Goal: Task Accomplishment & Management: Manage account settings

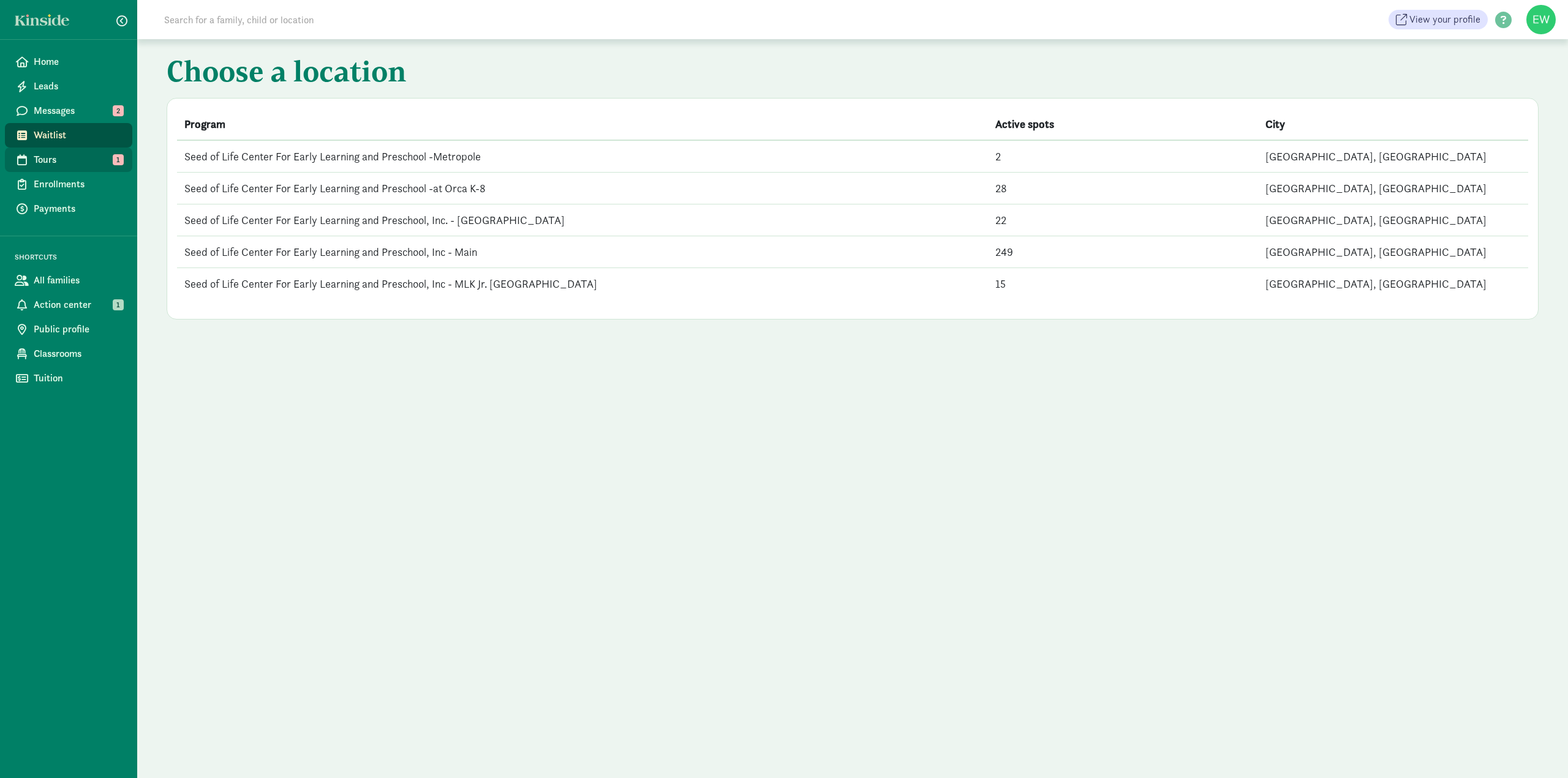
click at [43, 157] on span "Tours" at bounding box center [78, 160] width 89 height 15
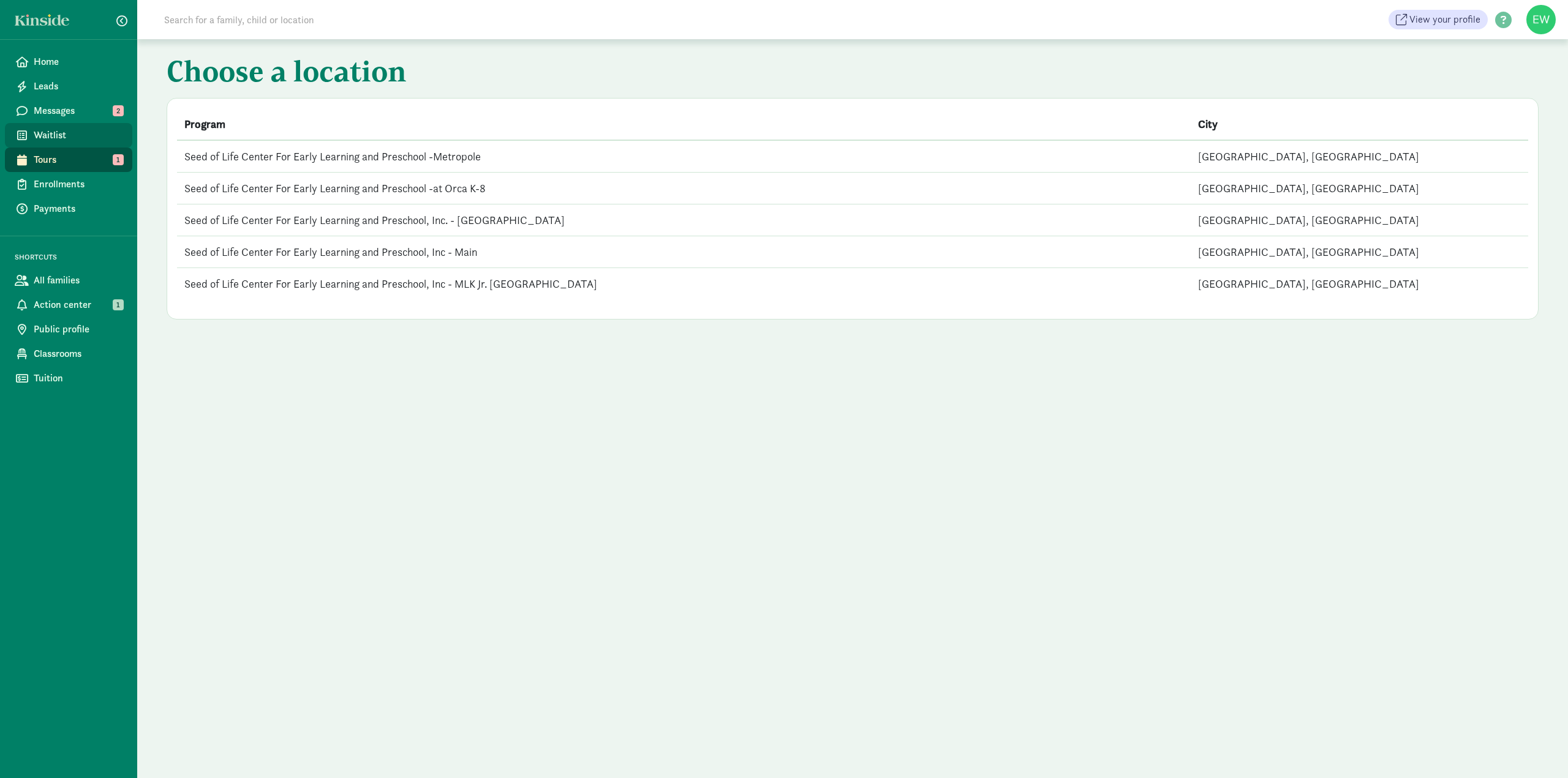
click at [44, 133] on span "Waitlist" at bounding box center [78, 135] width 89 height 15
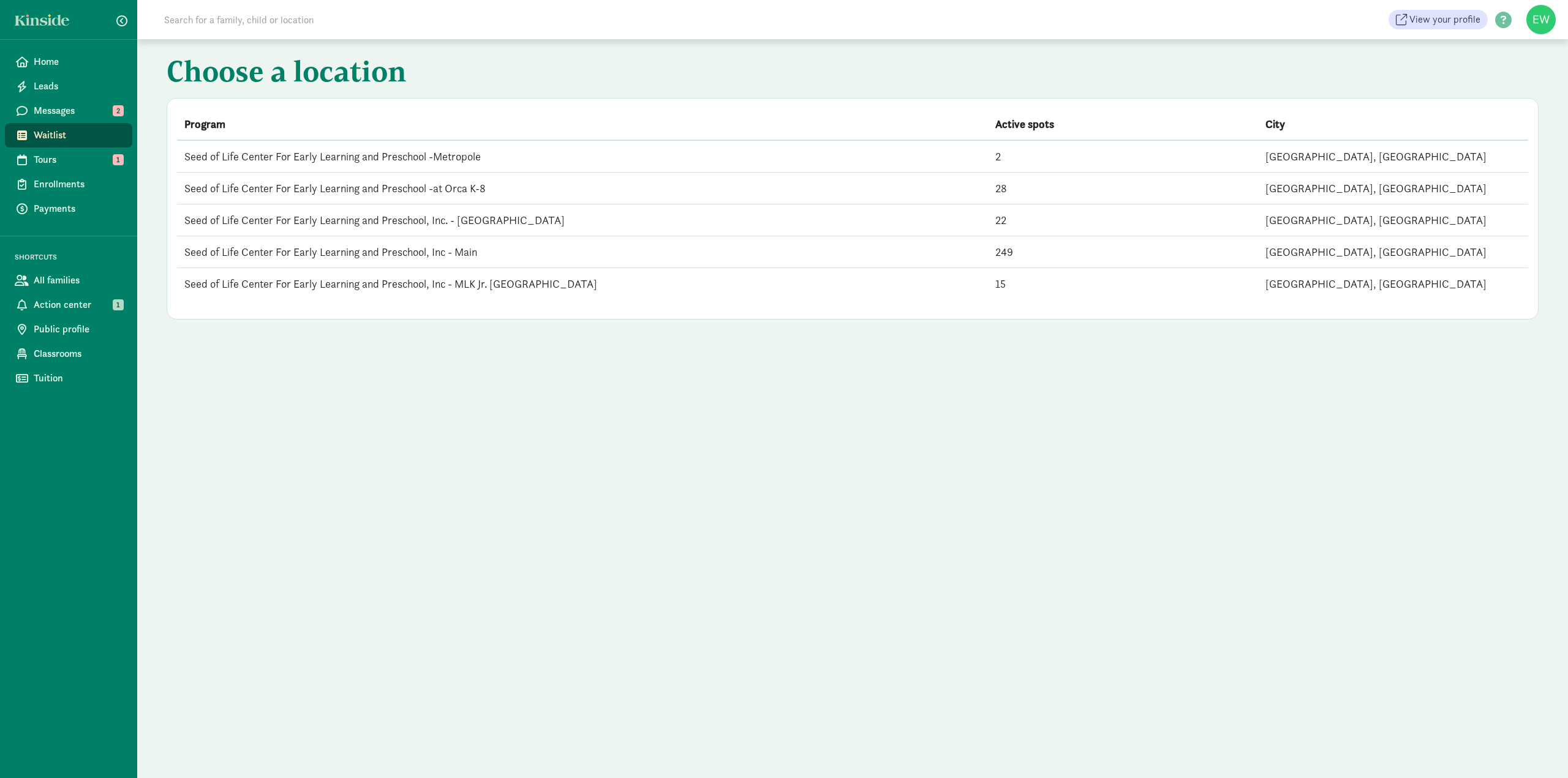
click at [326, 250] on td "Seed of Life Center For Early Learning and Preschool, Inc - Main" at bounding box center [582, 252] width 811 height 32
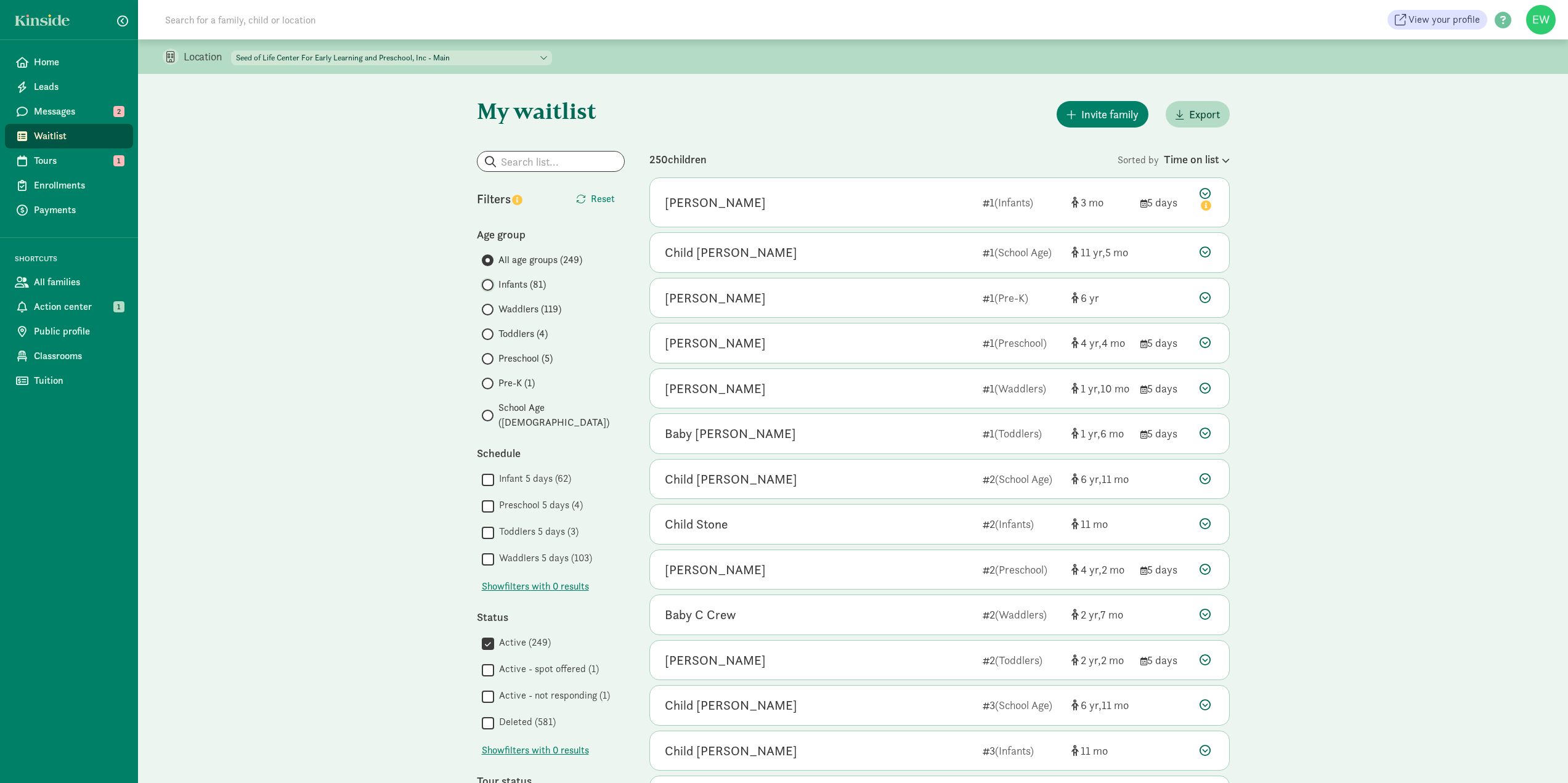
click at [489, 284] on input "Infants (81)" at bounding box center [486, 285] width 8 height 8
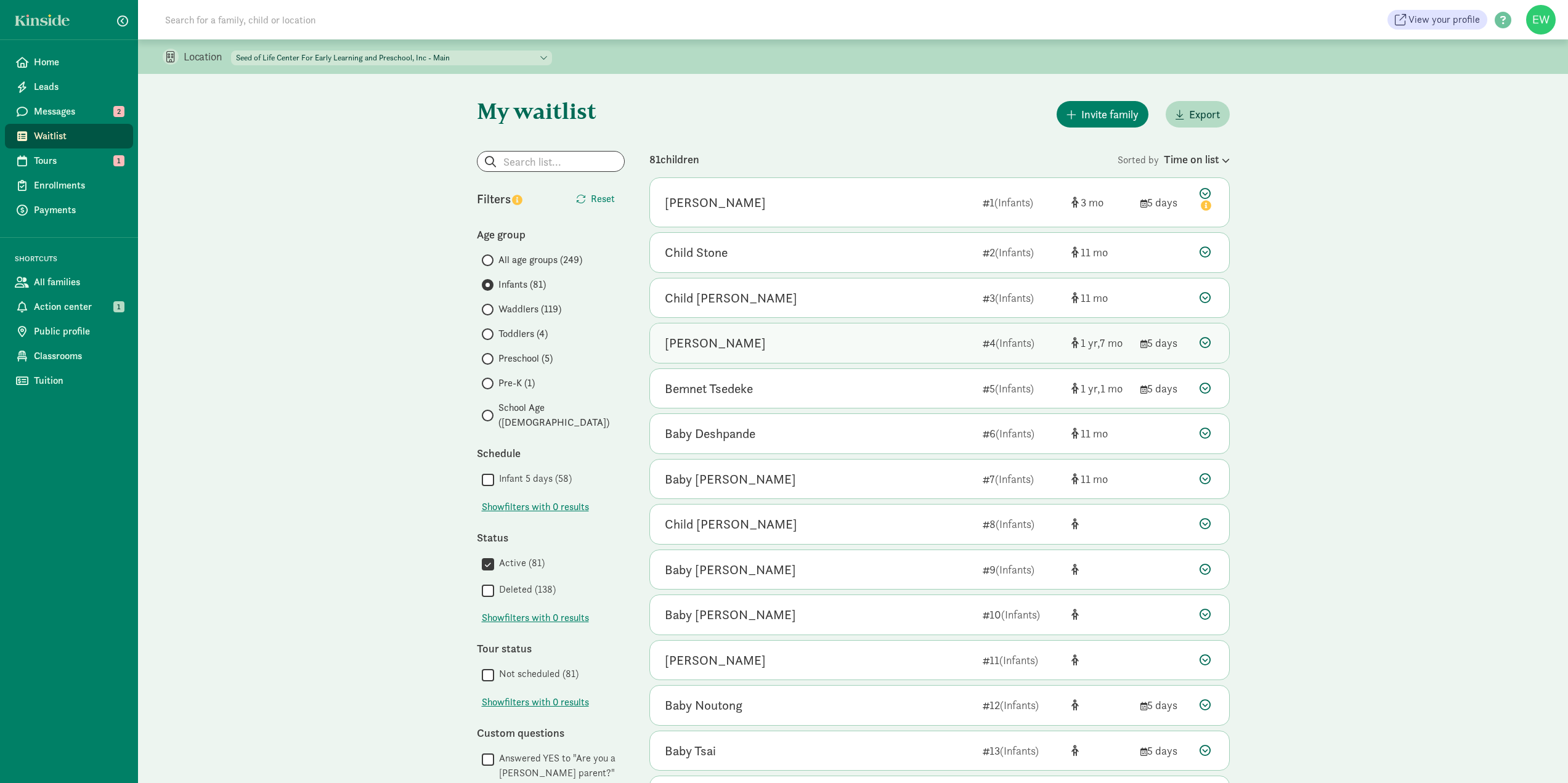
click at [1205, 342] on icon at bounding box center [1205, 342] width 11 height 11
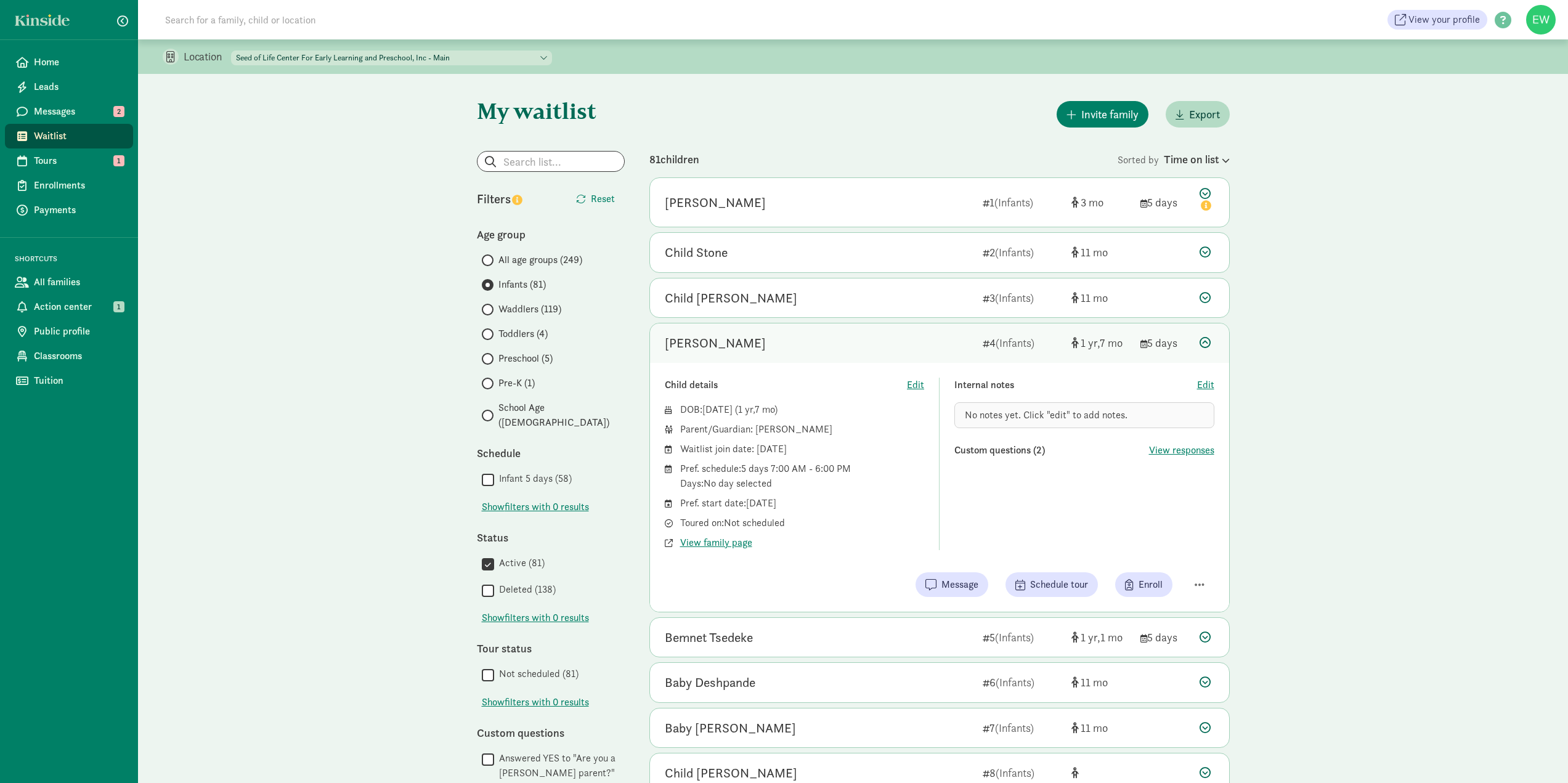
click at [504, 309] on span "Waddlers (119)" at bounding box center [530, 309] width 63 height 15
click at [490, 309] on input "Waddlers (119)" at bounding box center [486, 310] width 8 height 8
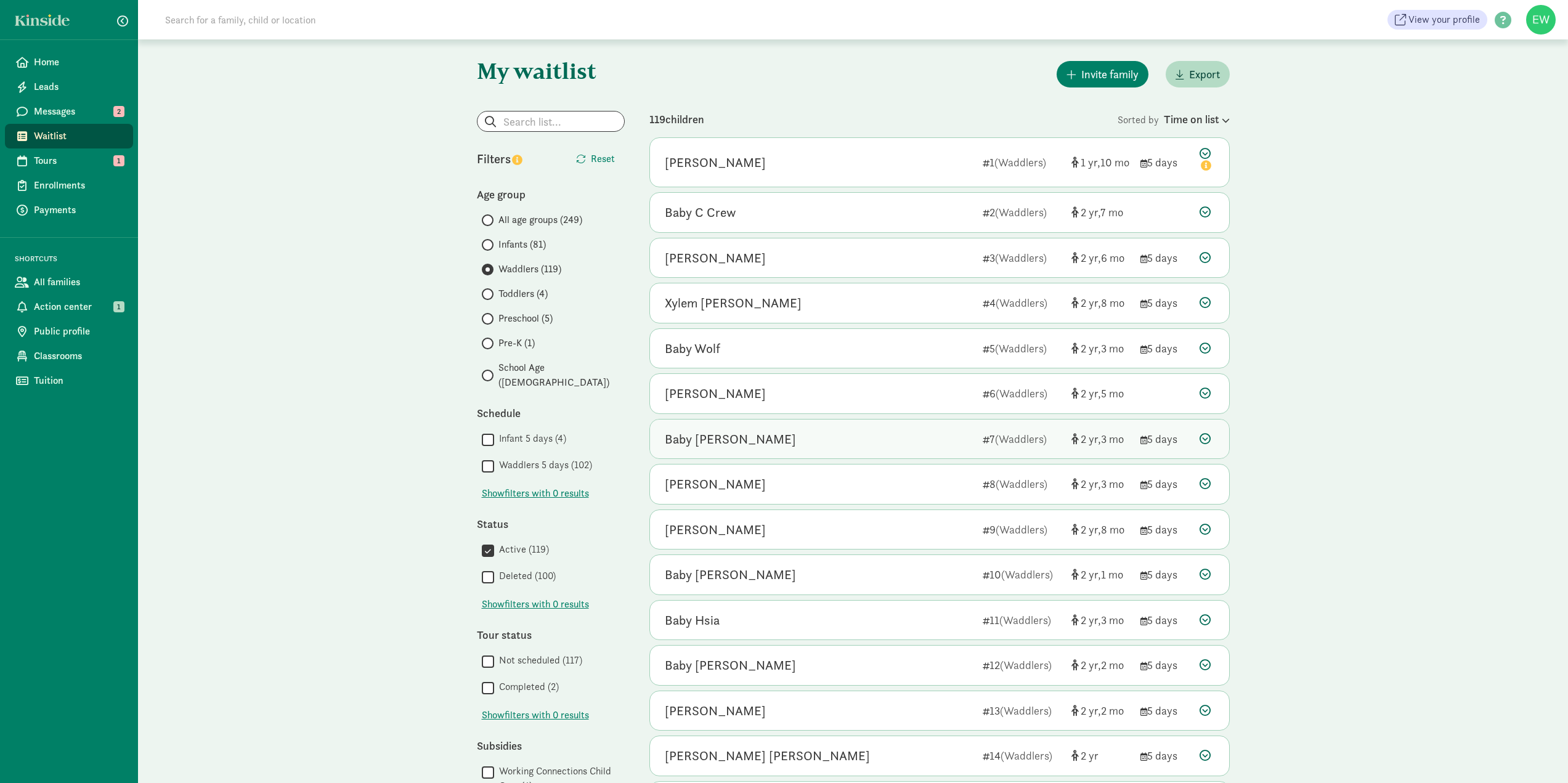
scroll to position [62, 0]
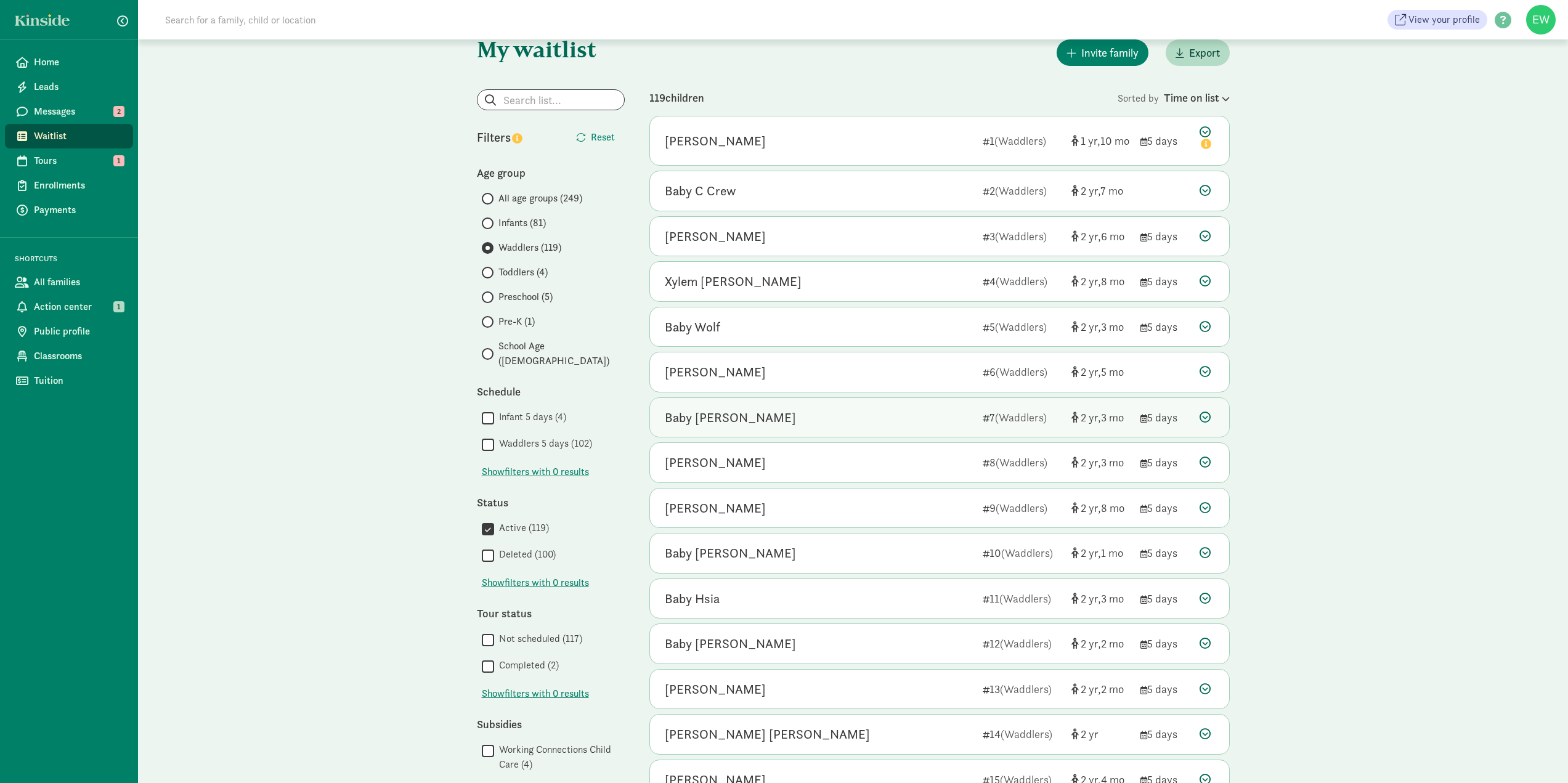
click at [1205, 418] on icon at bounding box center [1205, 417] width 11 height 11
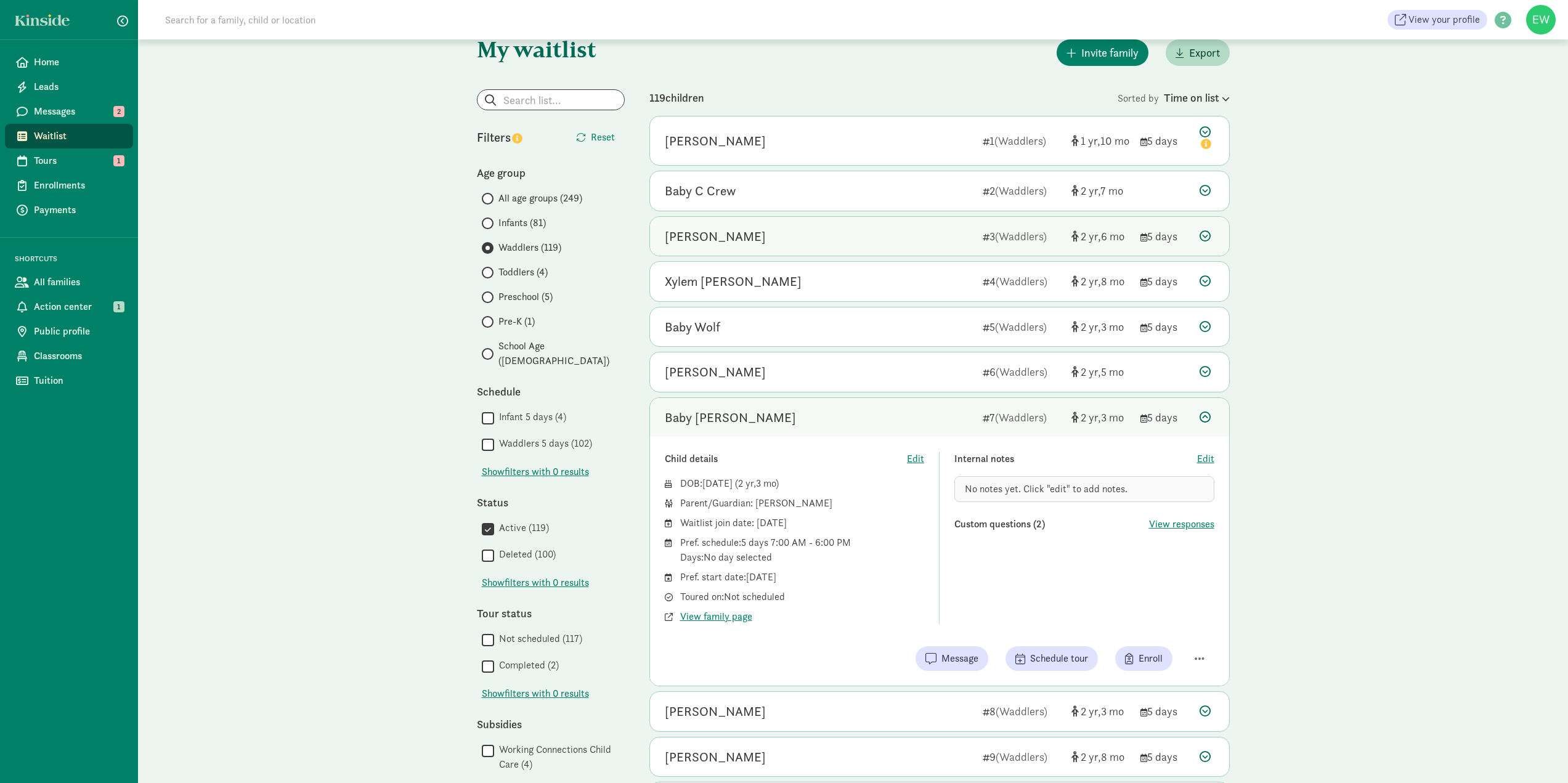
click at [749, 240] on div "Benicio Morales" at bounding box center [715, 236] width 101 height 20
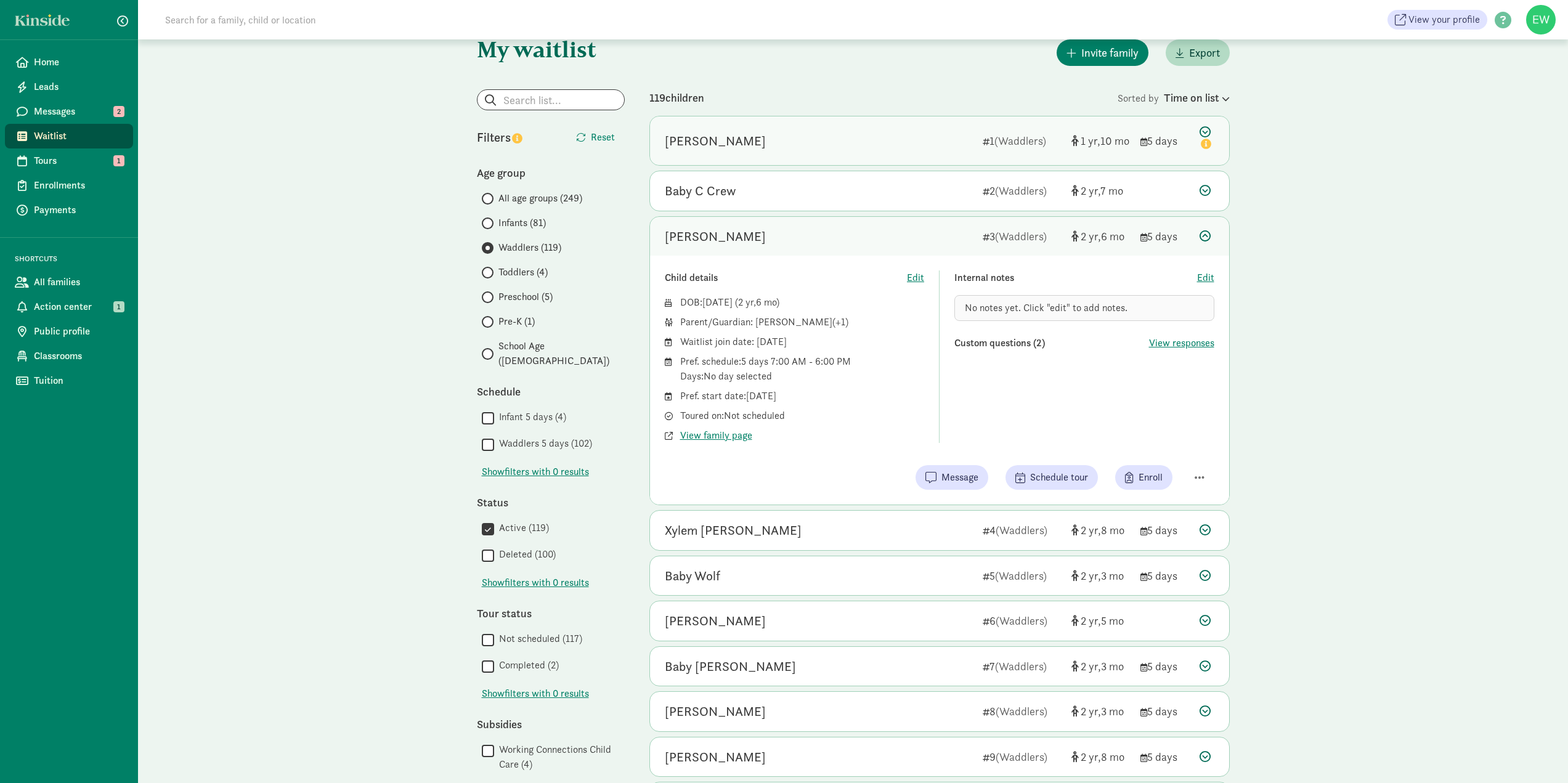
click at [711, 138] on div "Silas Cwik" at bounding box center [715, 141] width 101 height 20
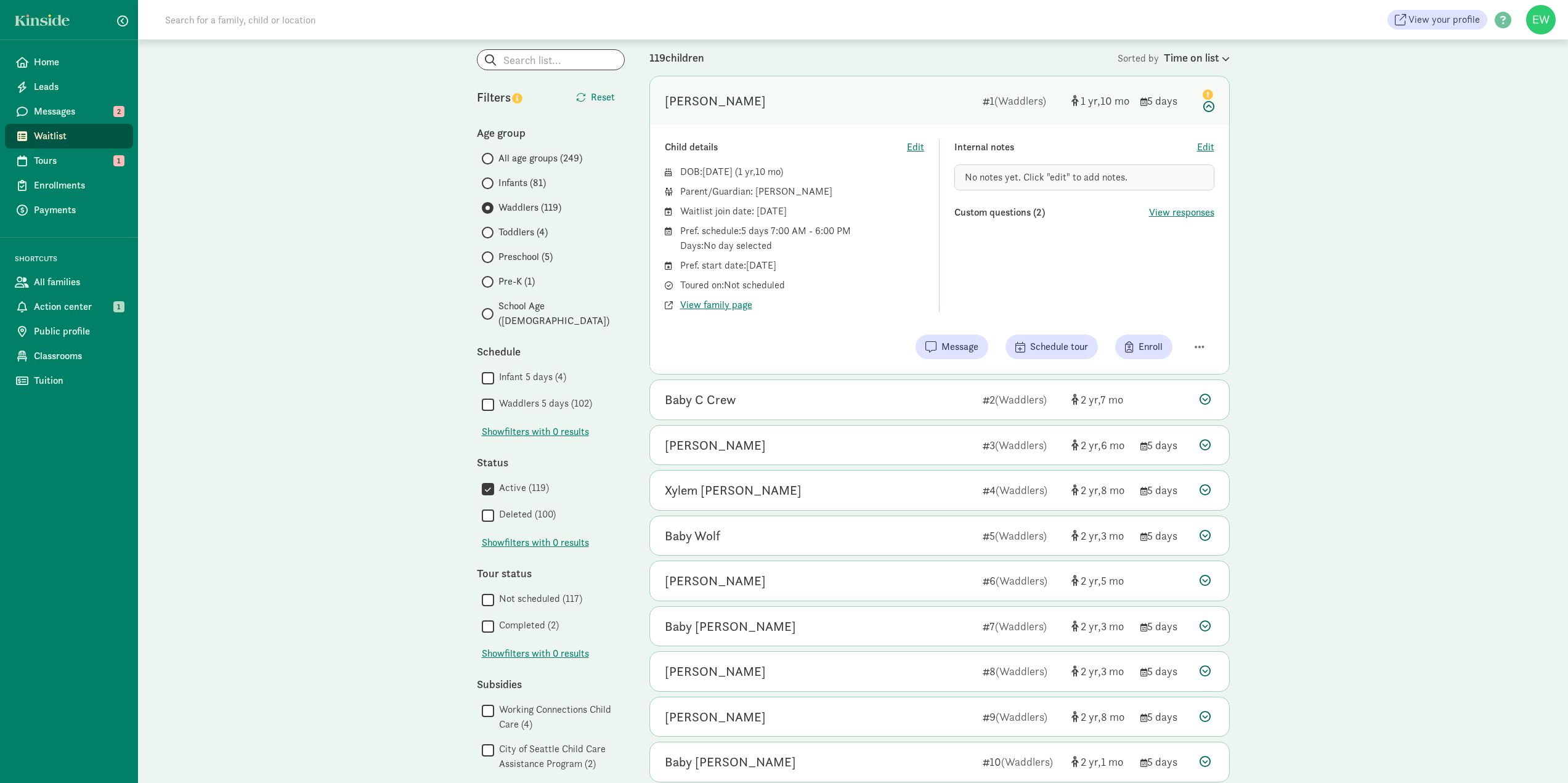
scroll to position [123, 0]
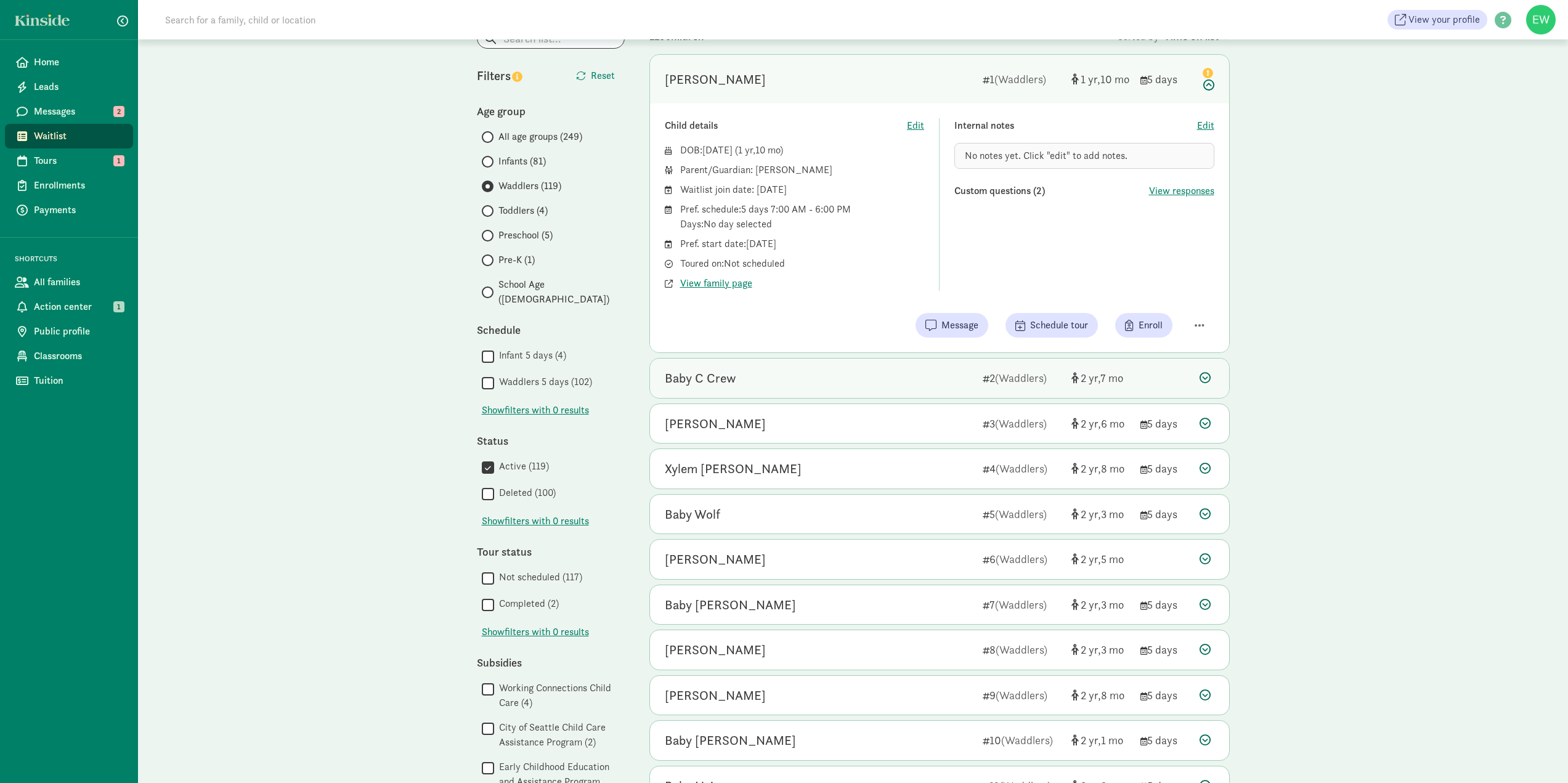
click at [721, 376] on div "Baby C Crew" at bounding box center [700, 378] width 71 height 20
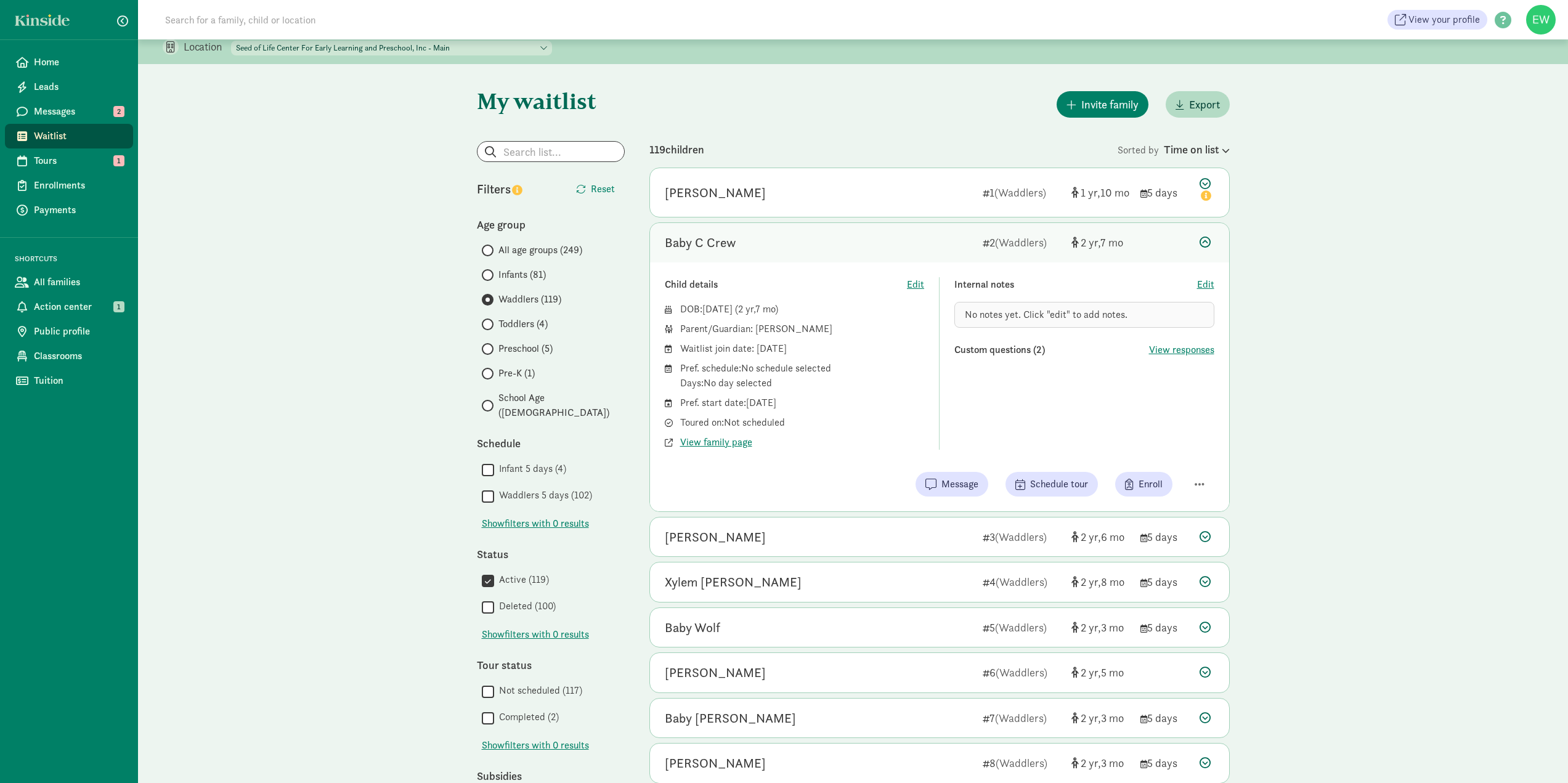
scroll to position [0, 0]
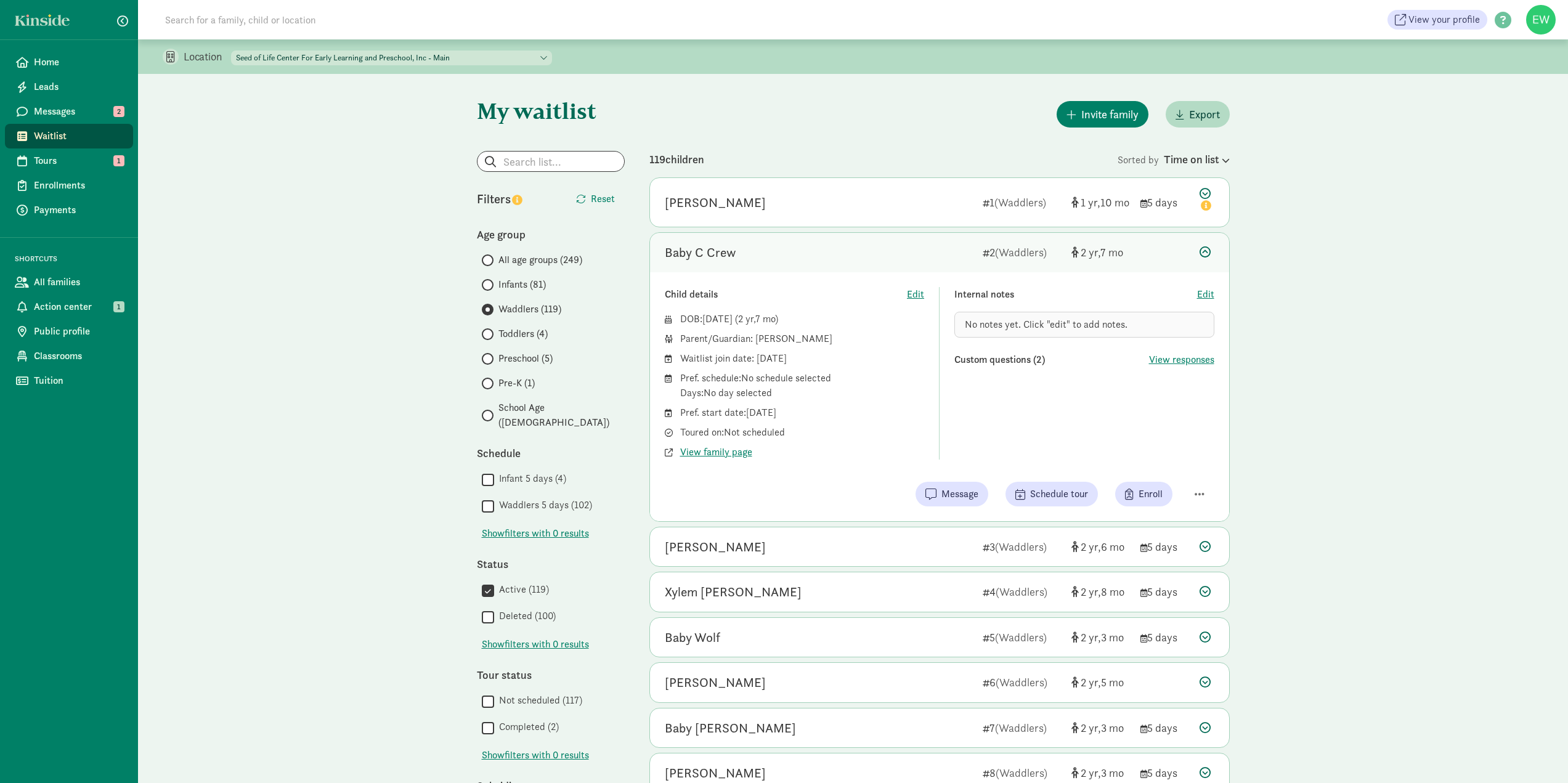
click at [522, 333] on span "Toddlers (4)" at bounding box center [523, 334] width 49 height 15
click at [490, 333] on input "Toddlers (4)" at bounding box center [486, 334] width 8 height 8
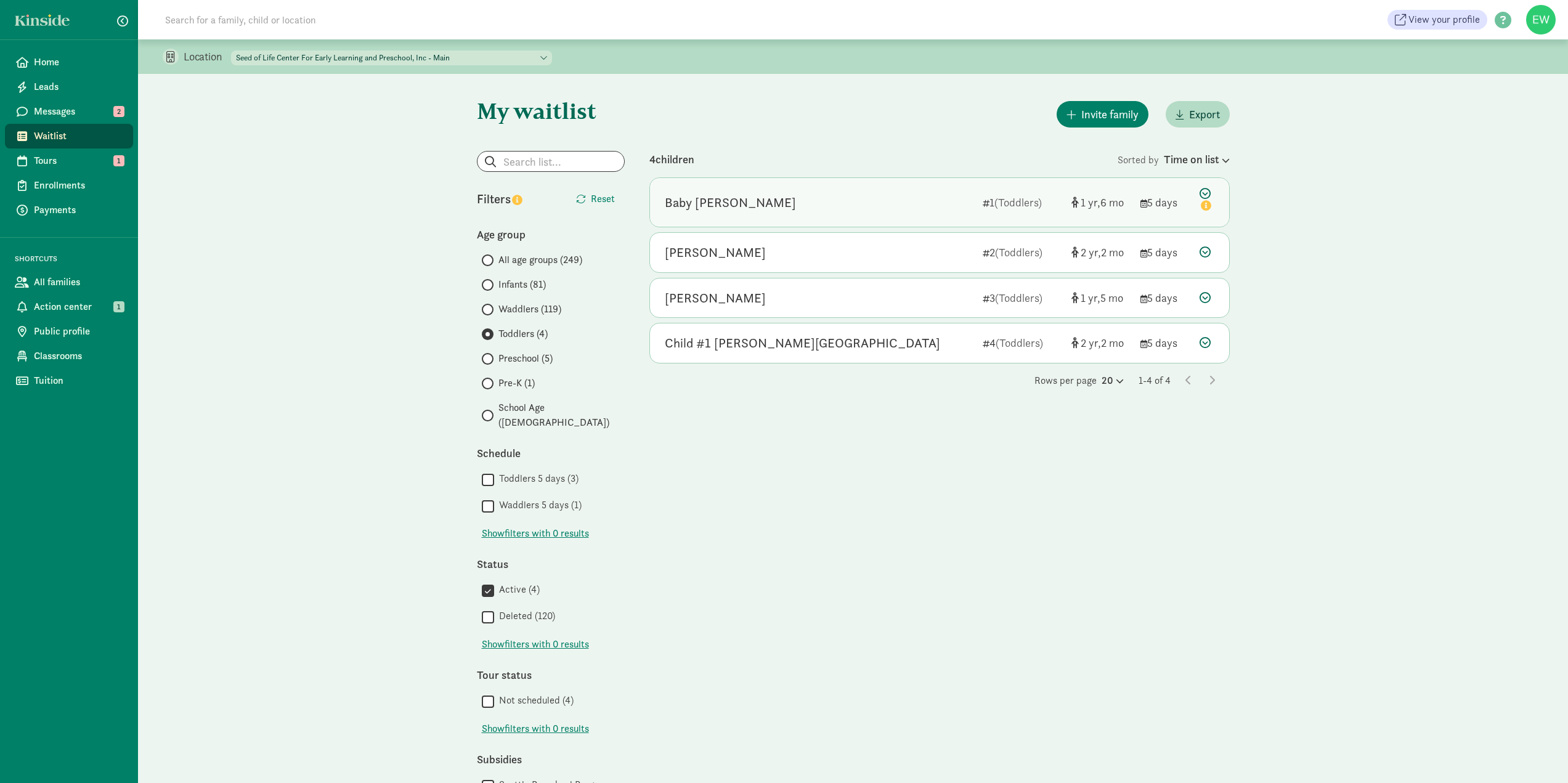
click at [1205, 193] on icon at bounding box center [1207, 201] width 15 height 26
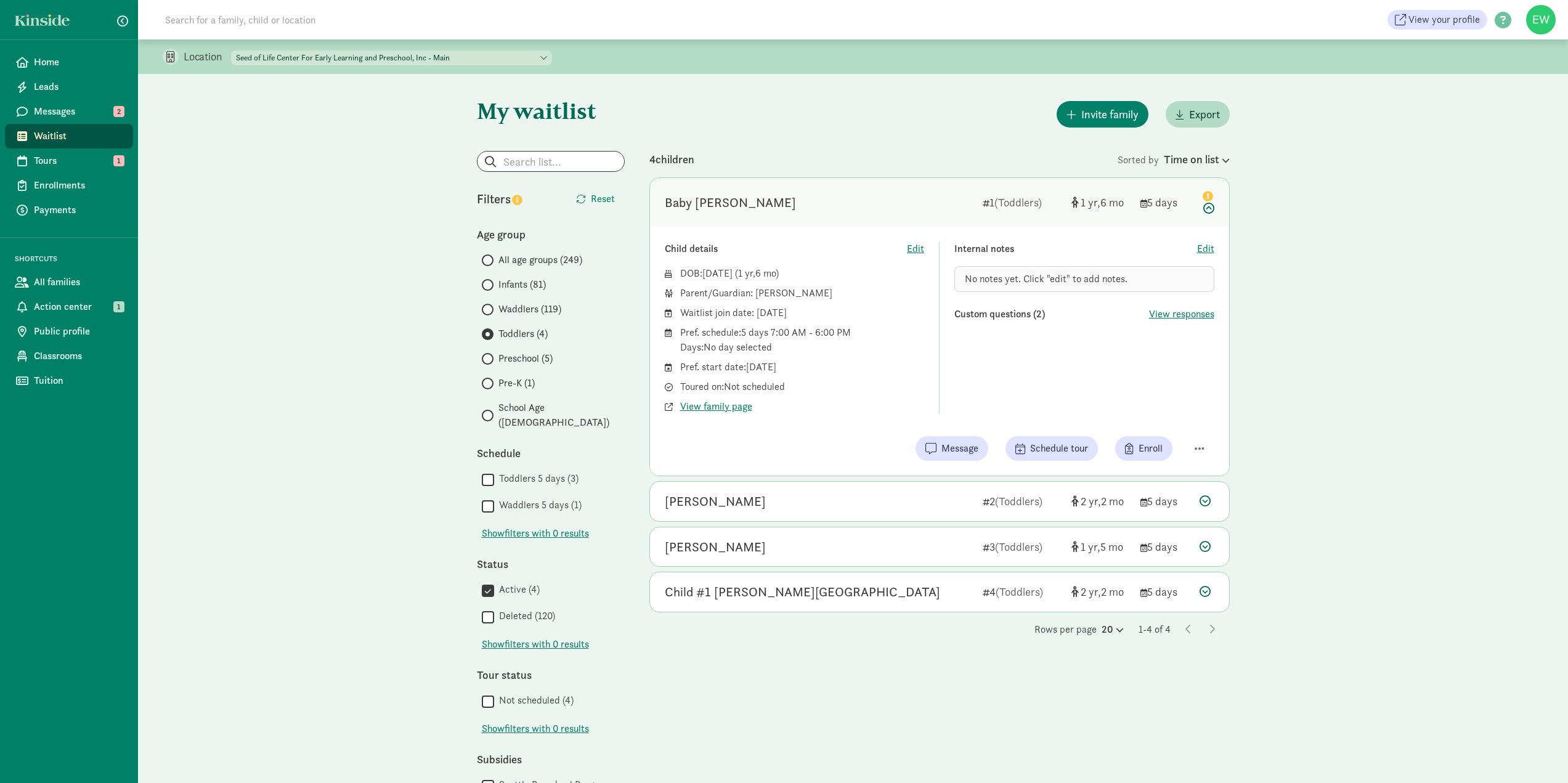
click at [1226, 731] on div "4 children Sorted by Time on list Baby Russell 1 (Toddlers) 1 6 5 days Child de…" at bounding box center [940, 500] width 581 height 698
click at [1207, 500] on icon at bounding box center [1205, 501] width 11 height 11
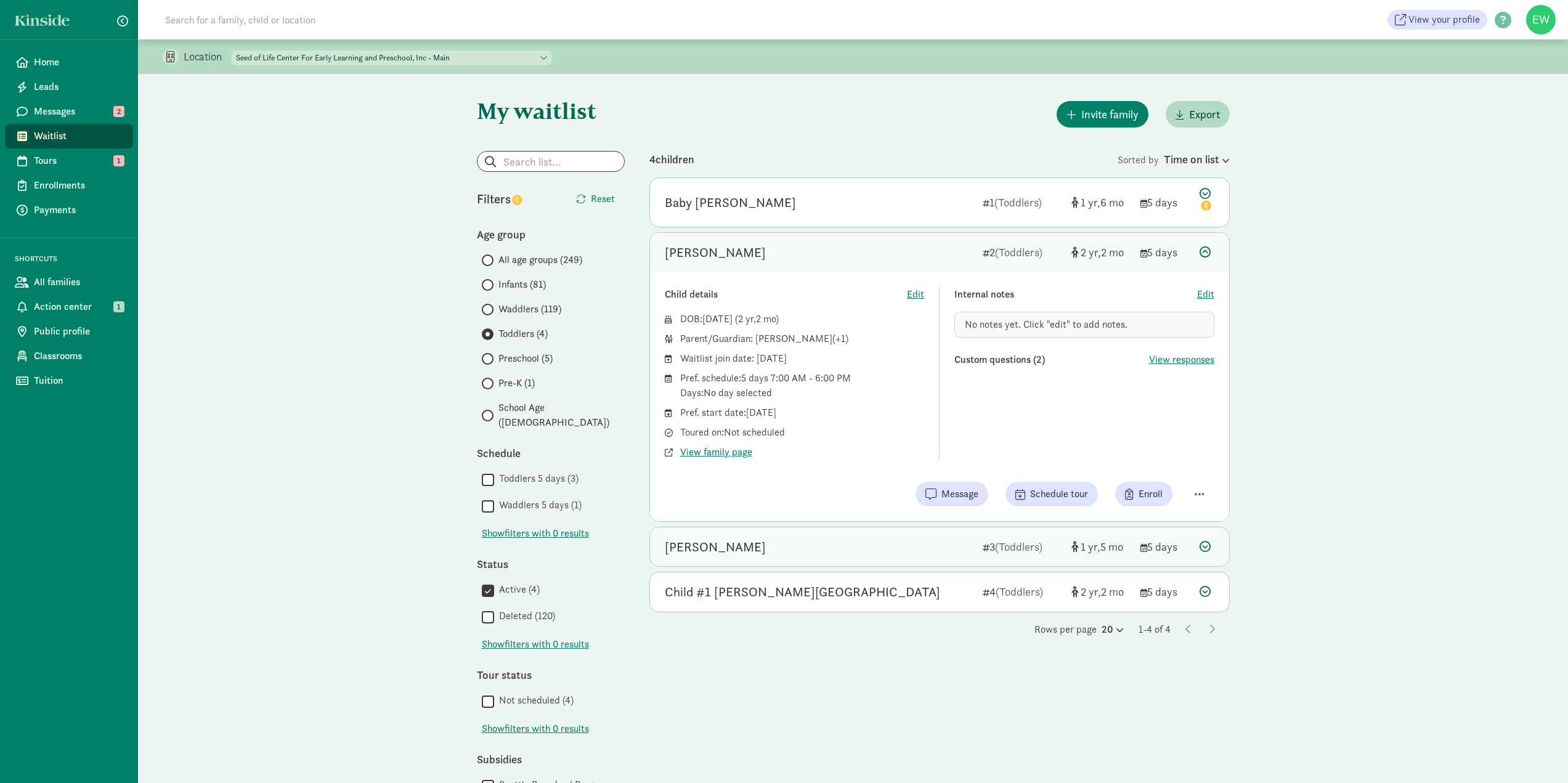
click at [756, 547] on div "Romeo Chang-Bocanegra" at bounding box center [715, 547] width 101 height 20
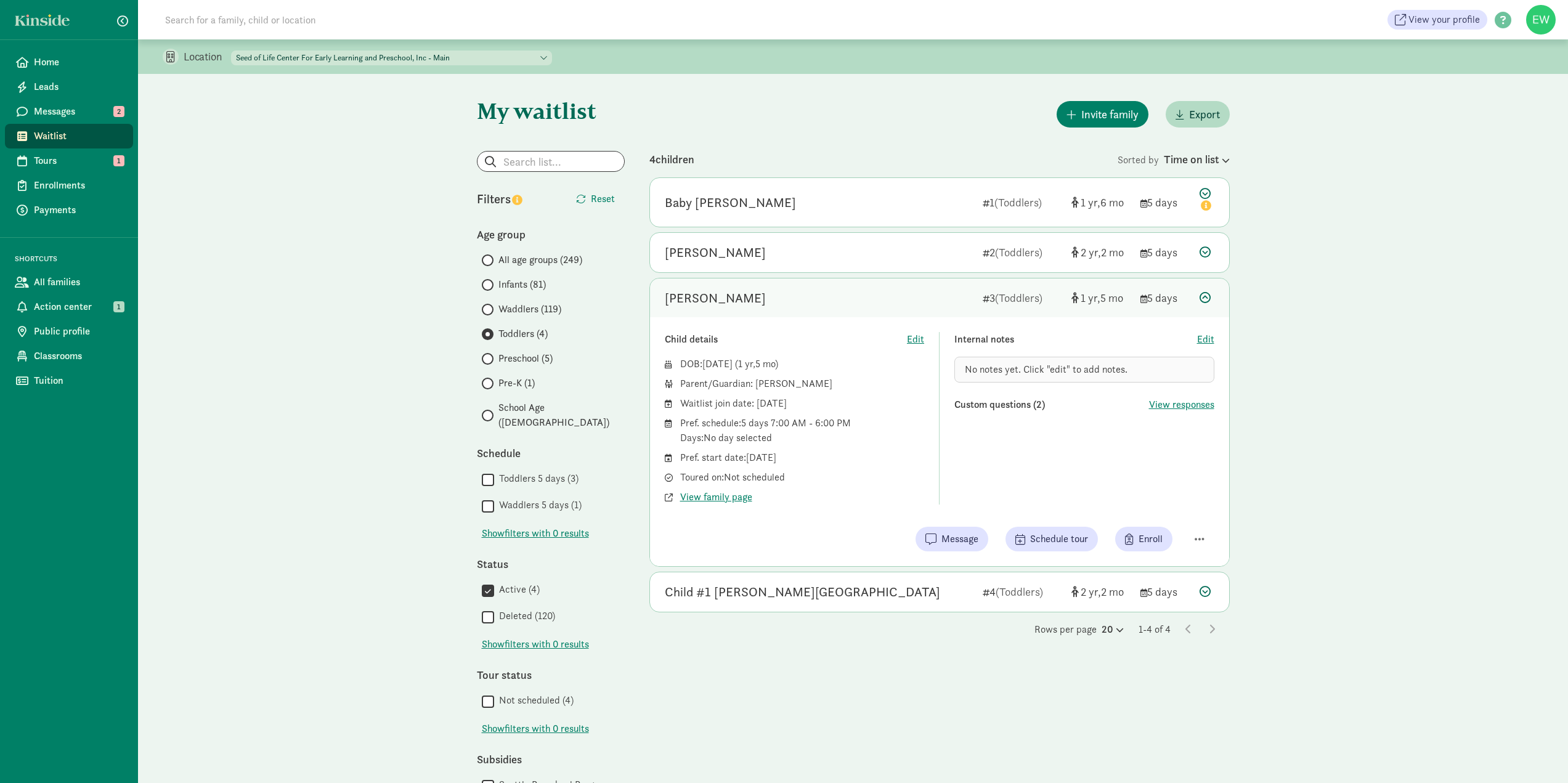
click at [510, 284] on span "Infants (81)" at bounding box center [522, 284] width 48 height 15
click at [490, 284] on input "Infants (81)" at bounding box center [486, 285] width 8 height 8
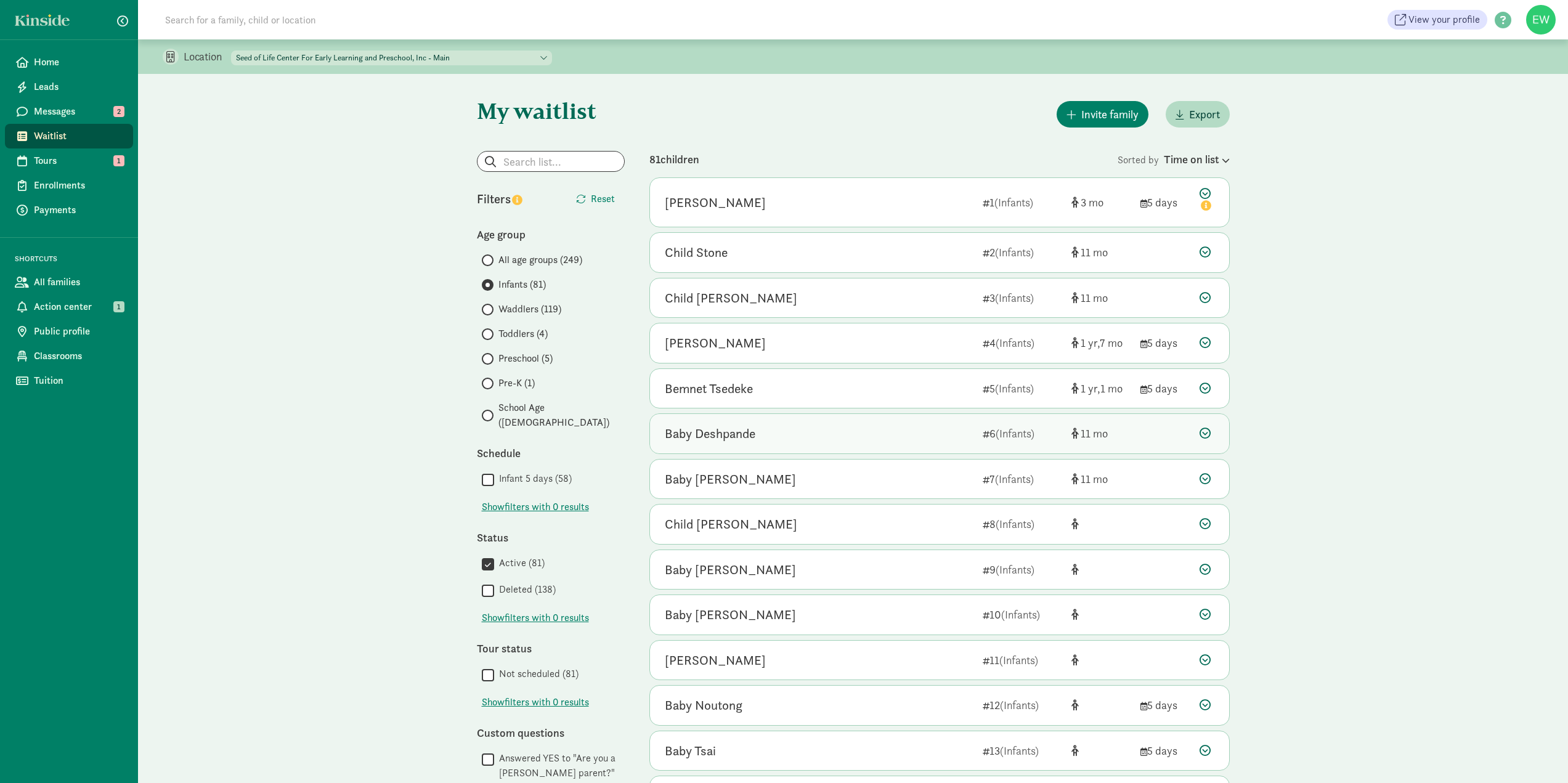
click at [720, 428] on div "Baby Deshpande" at bounding box center [709, 433] width 90 height 20
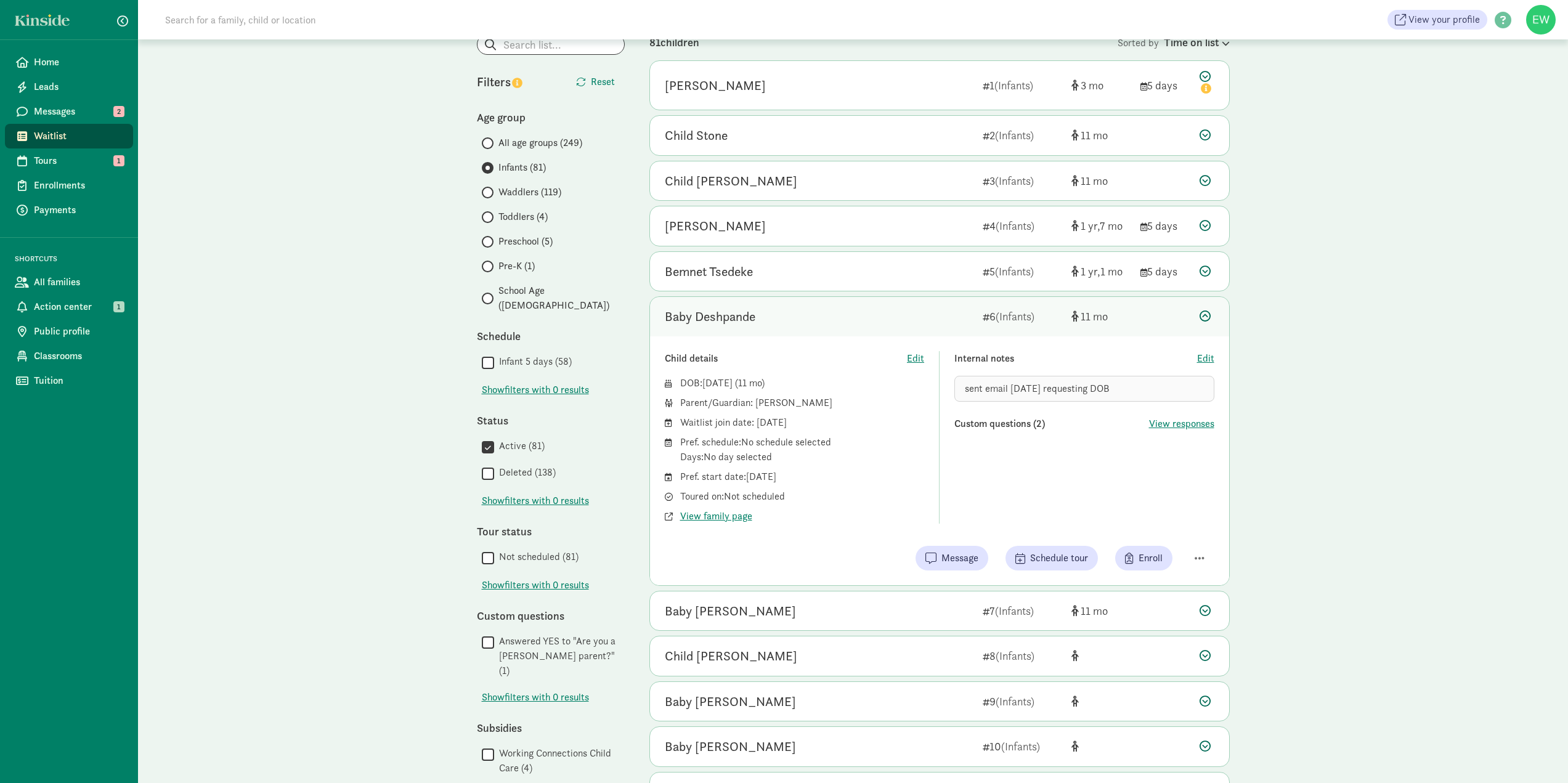
scroll to position [123, 0]
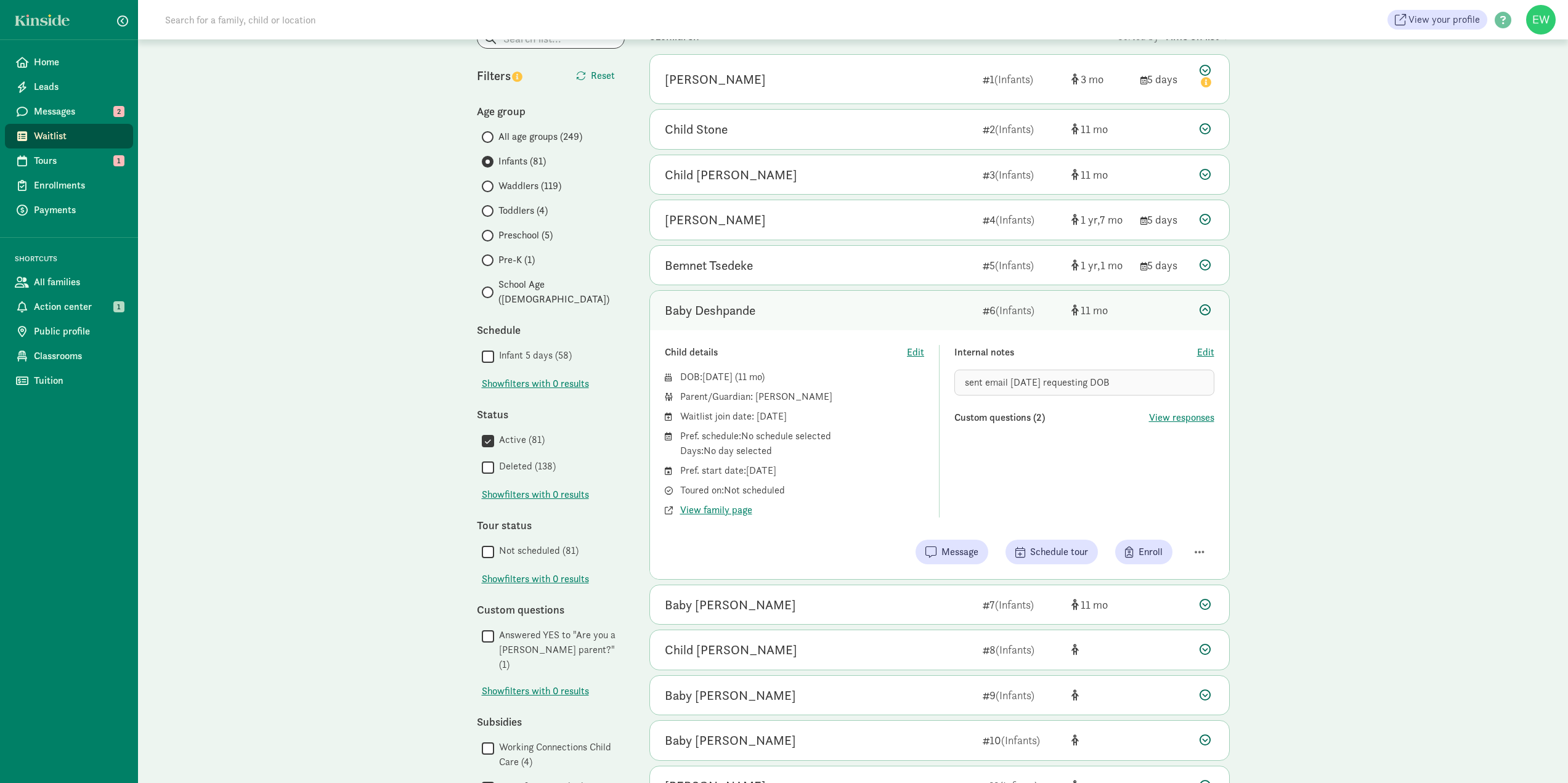
click at [1195, 383] on div "sent email 9/17/2024 requesting DOB" at bounding box center [1084, 383] width 260 height 26
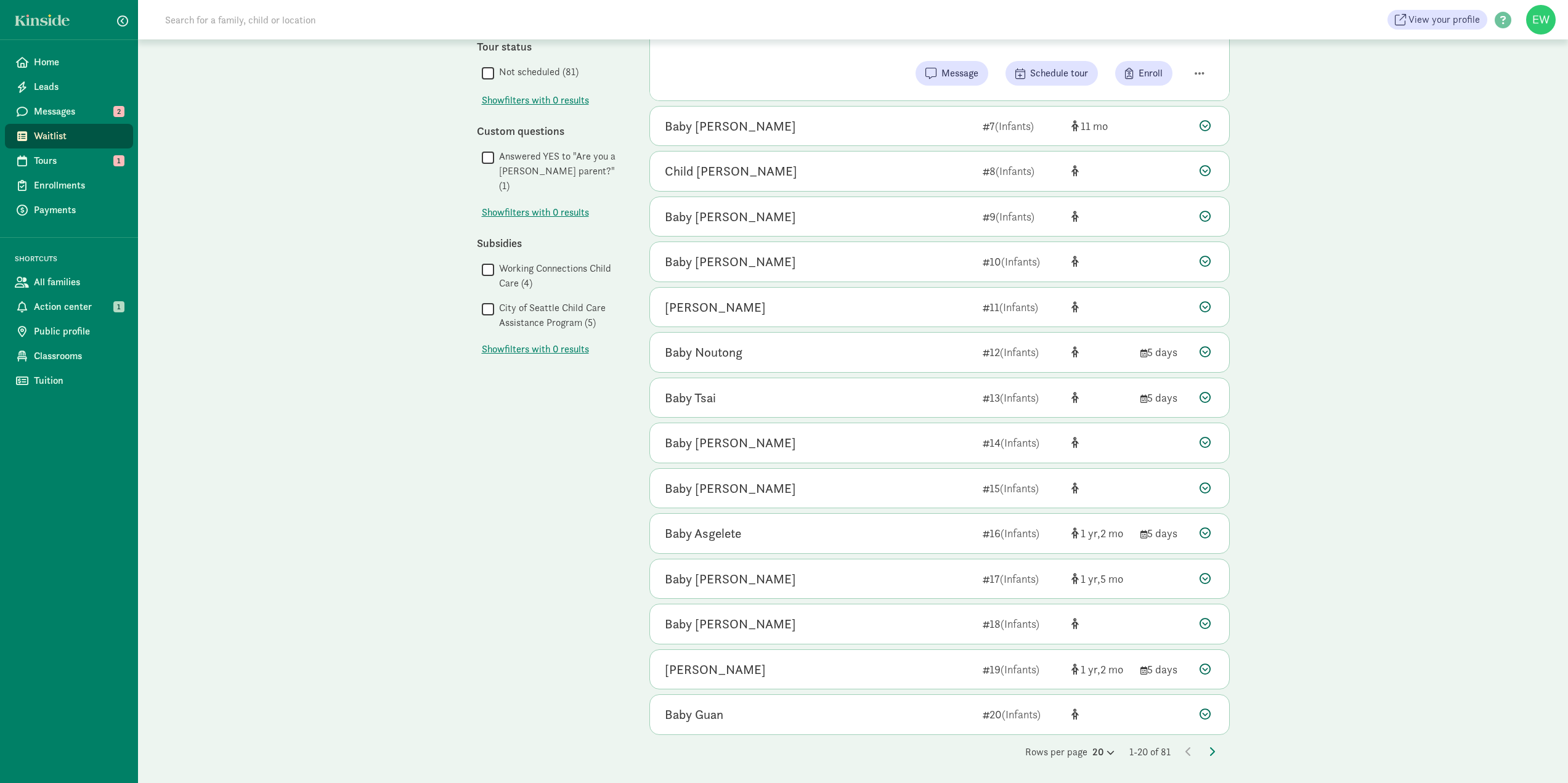
scroll to position [603, 0]
click at [1213, 750] on icon at bounding box center [1211, 750] width 6 height 10
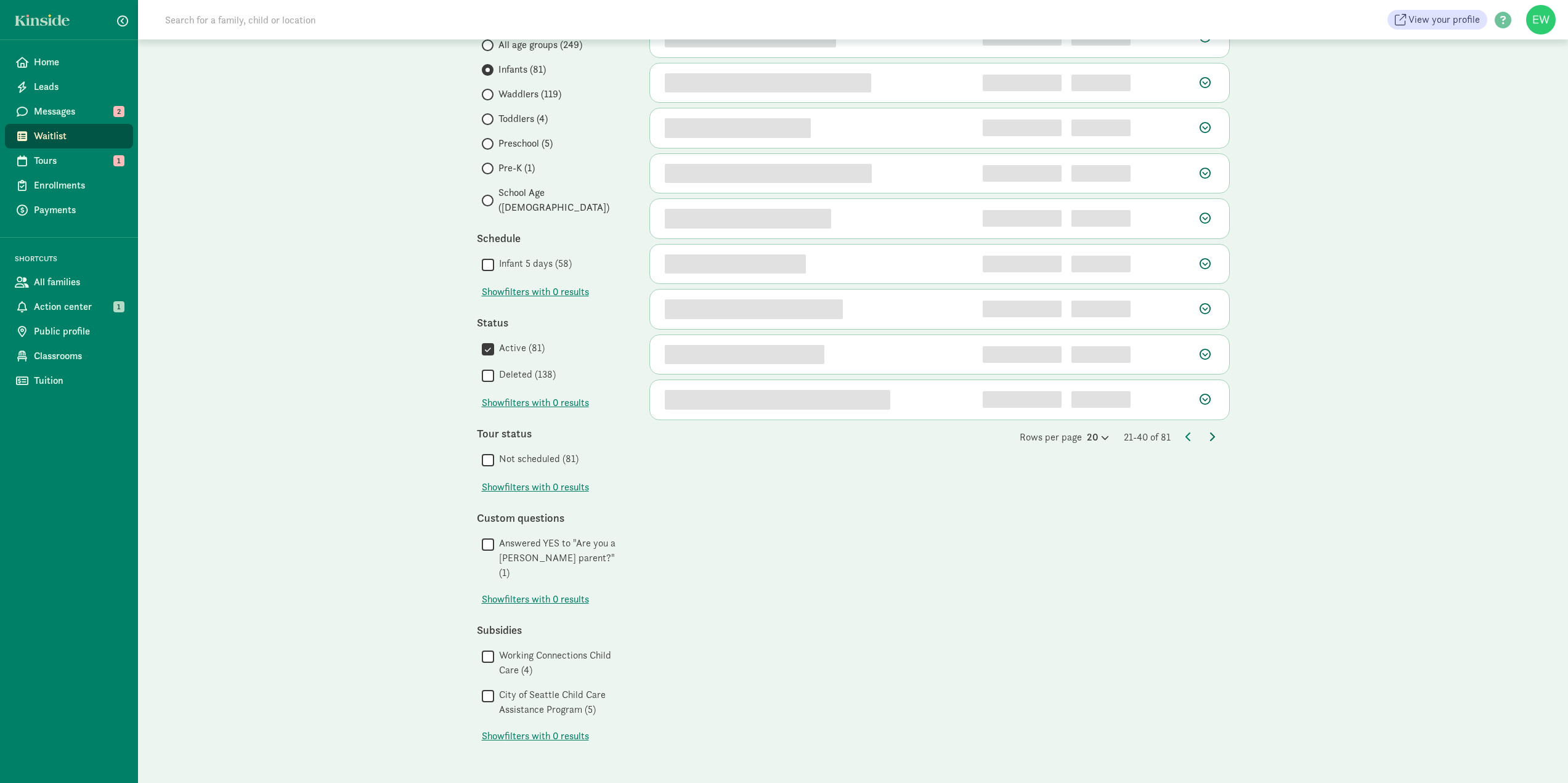
scroll to position [0, 0]
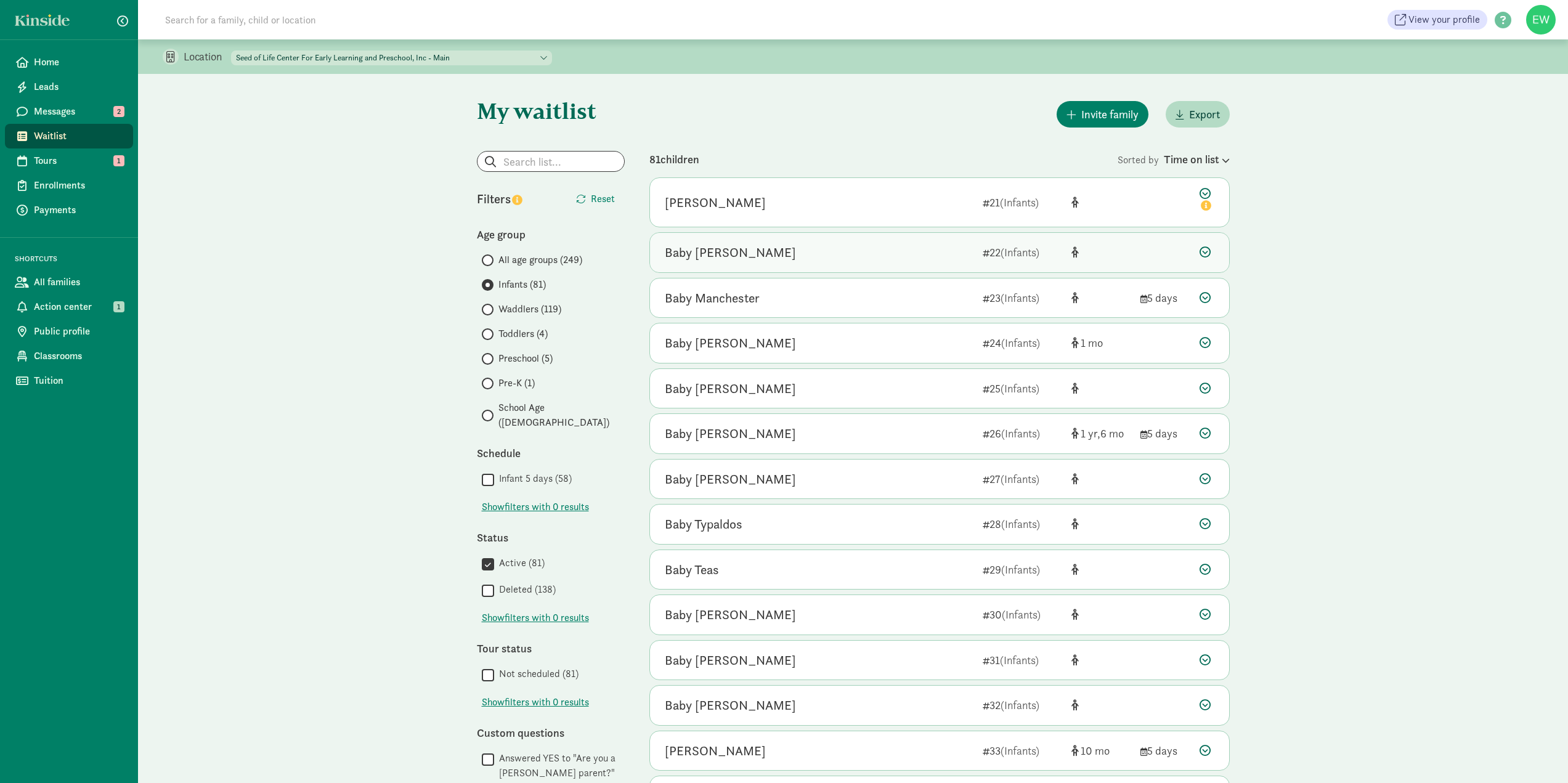
click at [702, 256] on div "Baby Lew" at bounding box center [730, 253] width 131 height 20
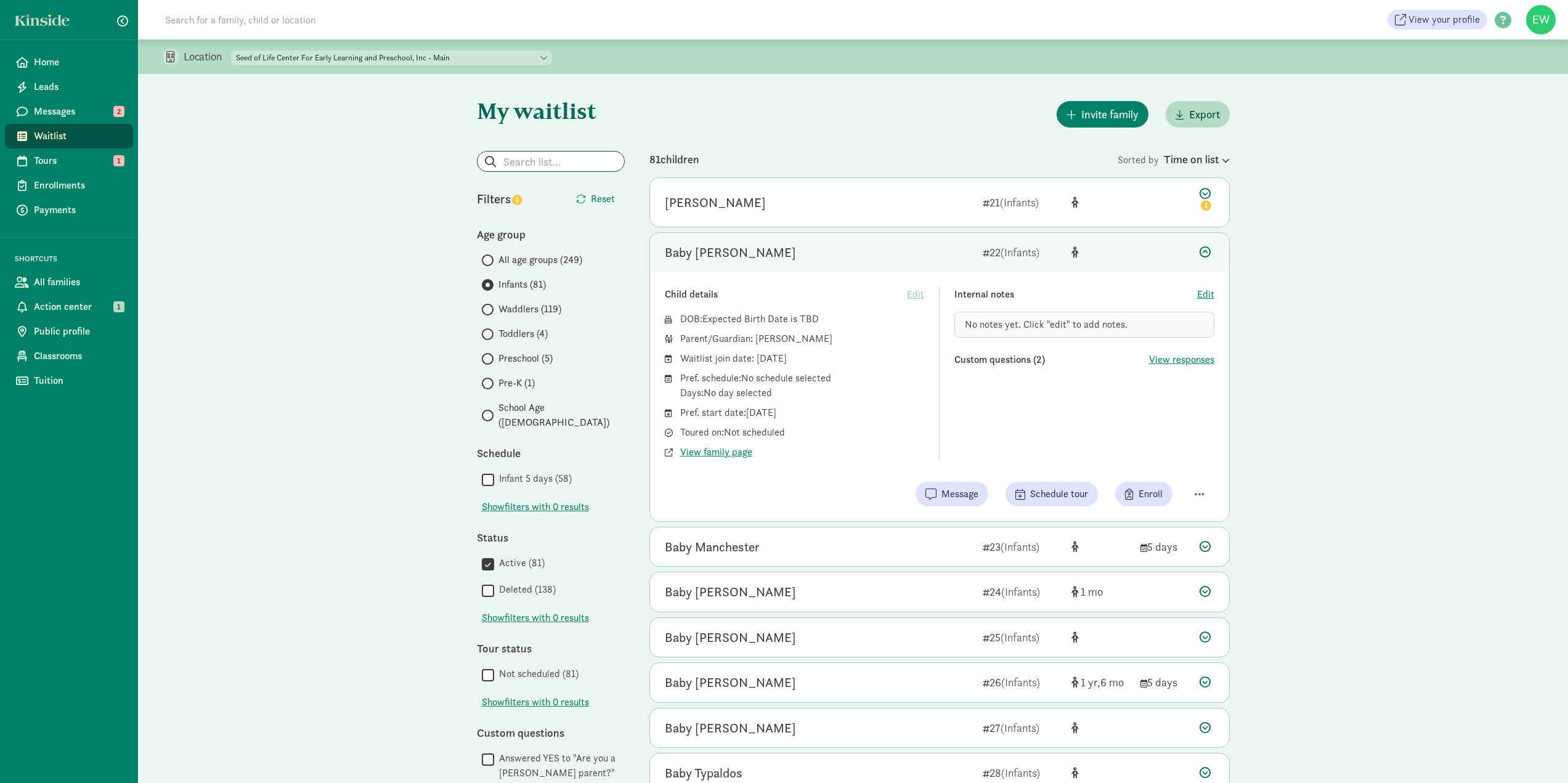
drag, startPoint x: 799, startPoint y: 337, endPoint x: 756, endPoint y: 337, distance: 43.0
click at [756, 337] on div "Parent/Guardian: Alford Lew" at bounding box center [803, 338] width 245 height 15
copy div "Alford Lew"
click at [254, 16] on input at bounding box center [330, 20] width 346 height 25
paste input "Alford Lew"
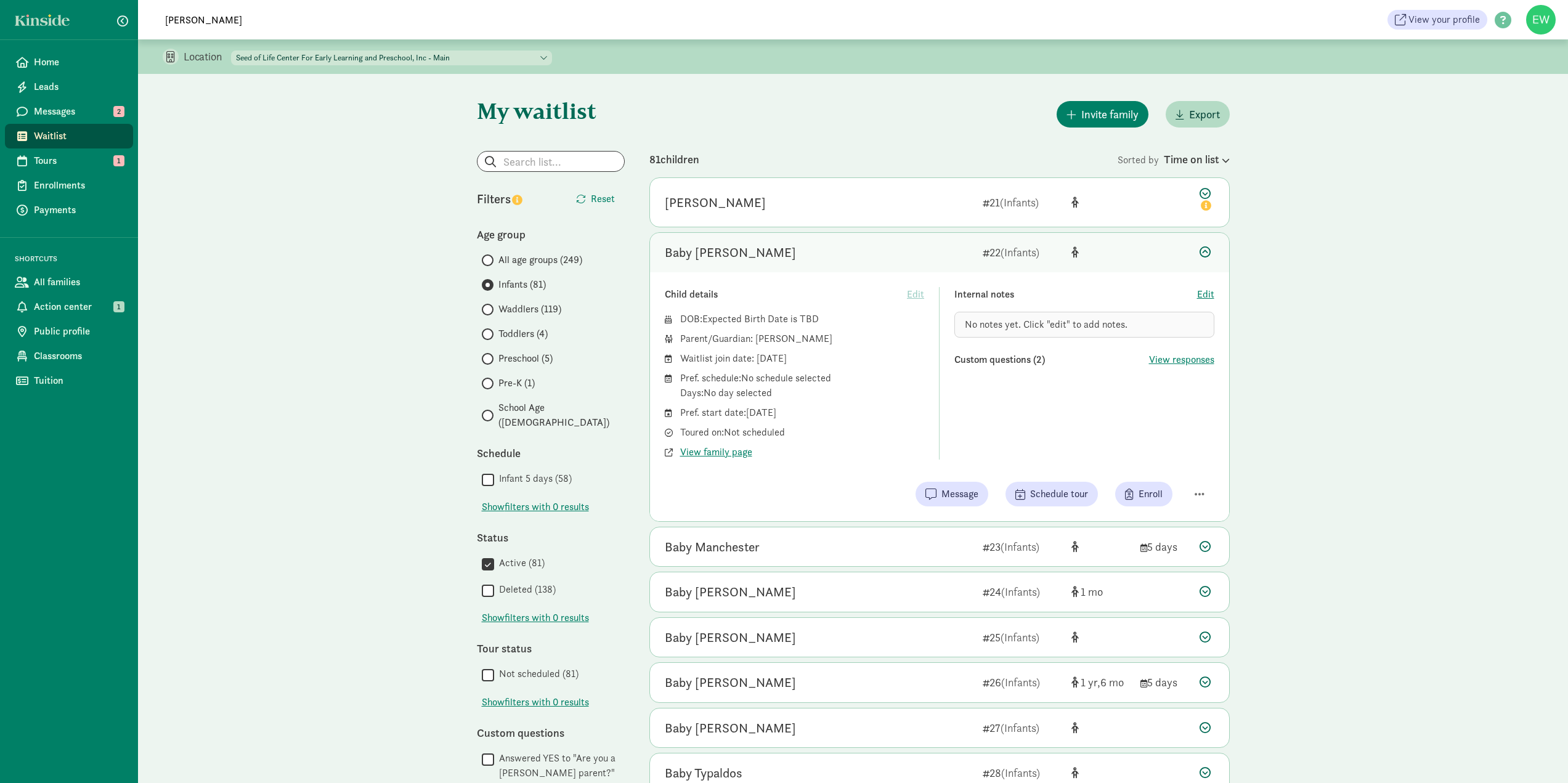
type input "Alford Lew"
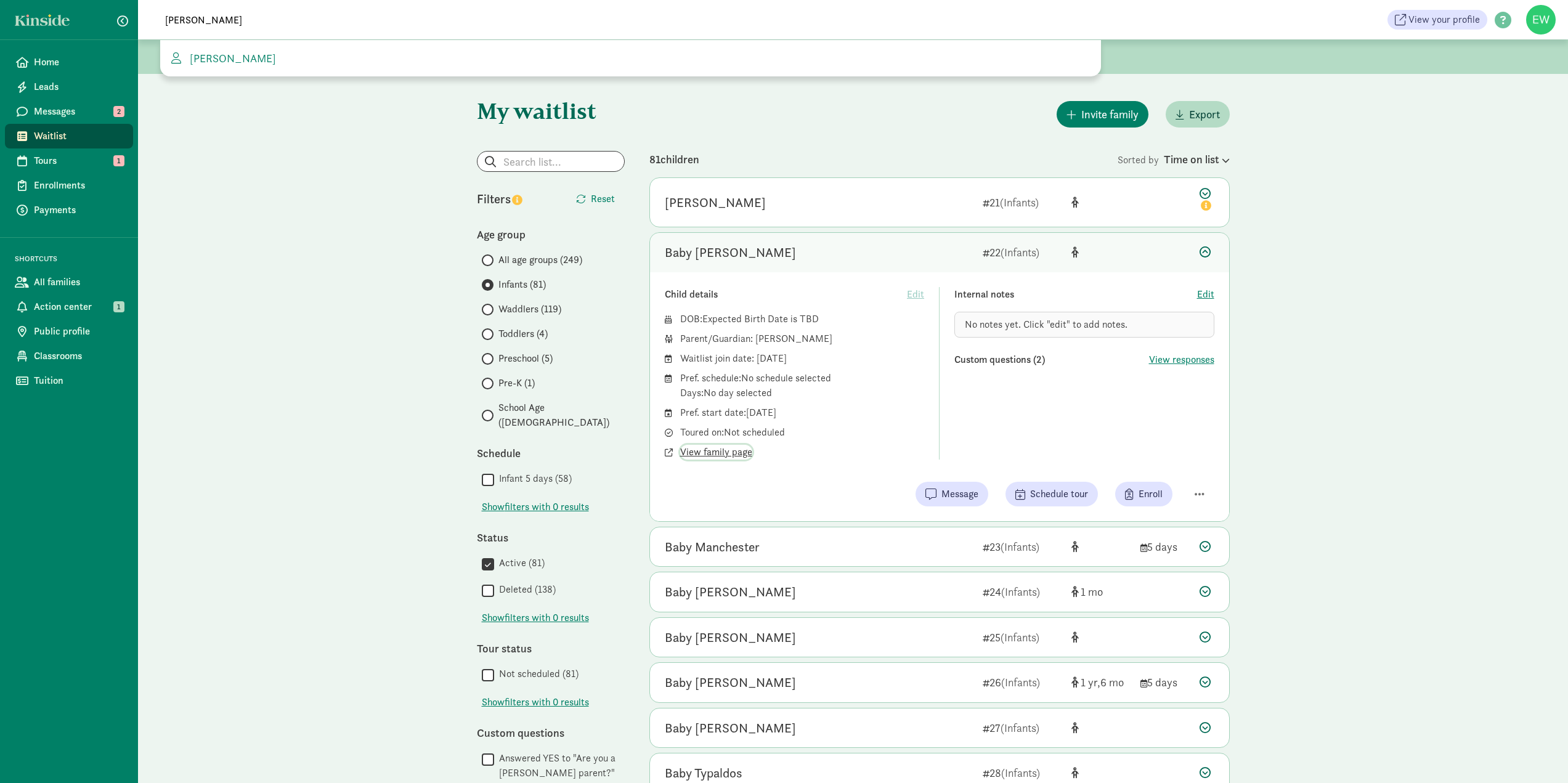
click at [724, 452] on span "View family page" at bounding box center [716, 452] width 72 height 15
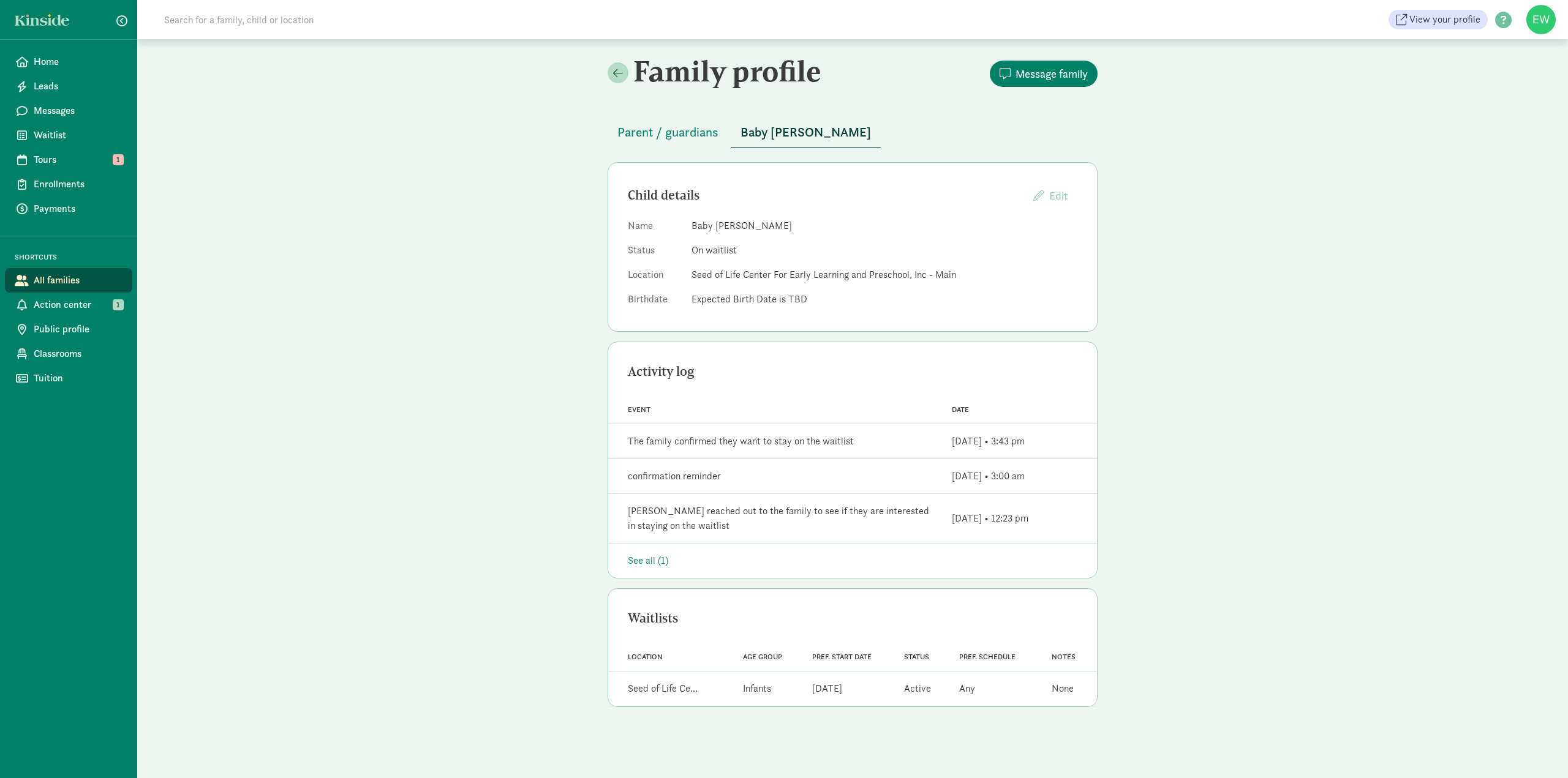
click at [258, 21] on input at bounding box center [328, 19] width 344 height 25
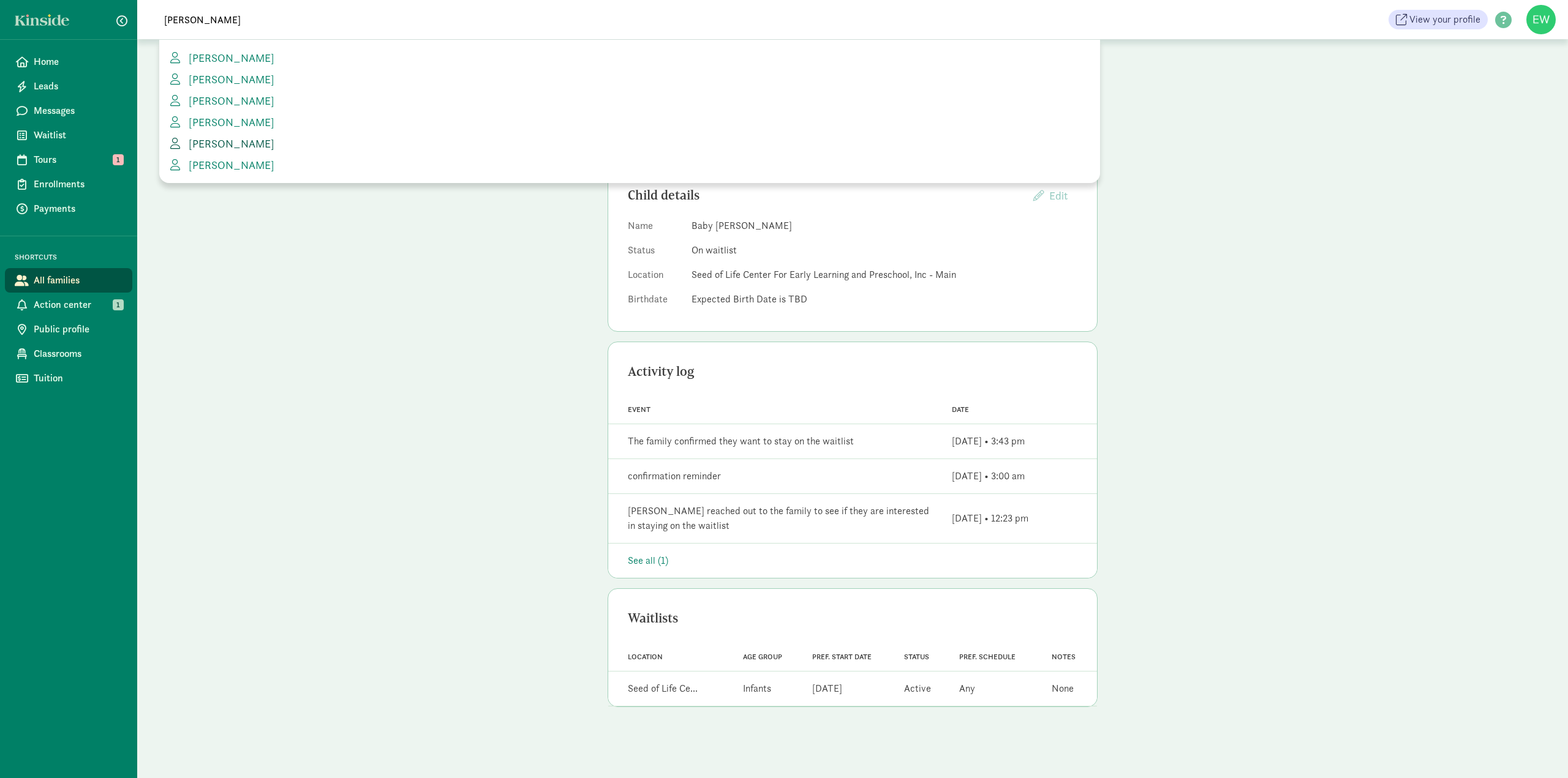
type input "[PERSON_NAME]"
click at [211, 138] on span "[PERSON_NAME]" at bounding box center [229, 144] width 91 height 14
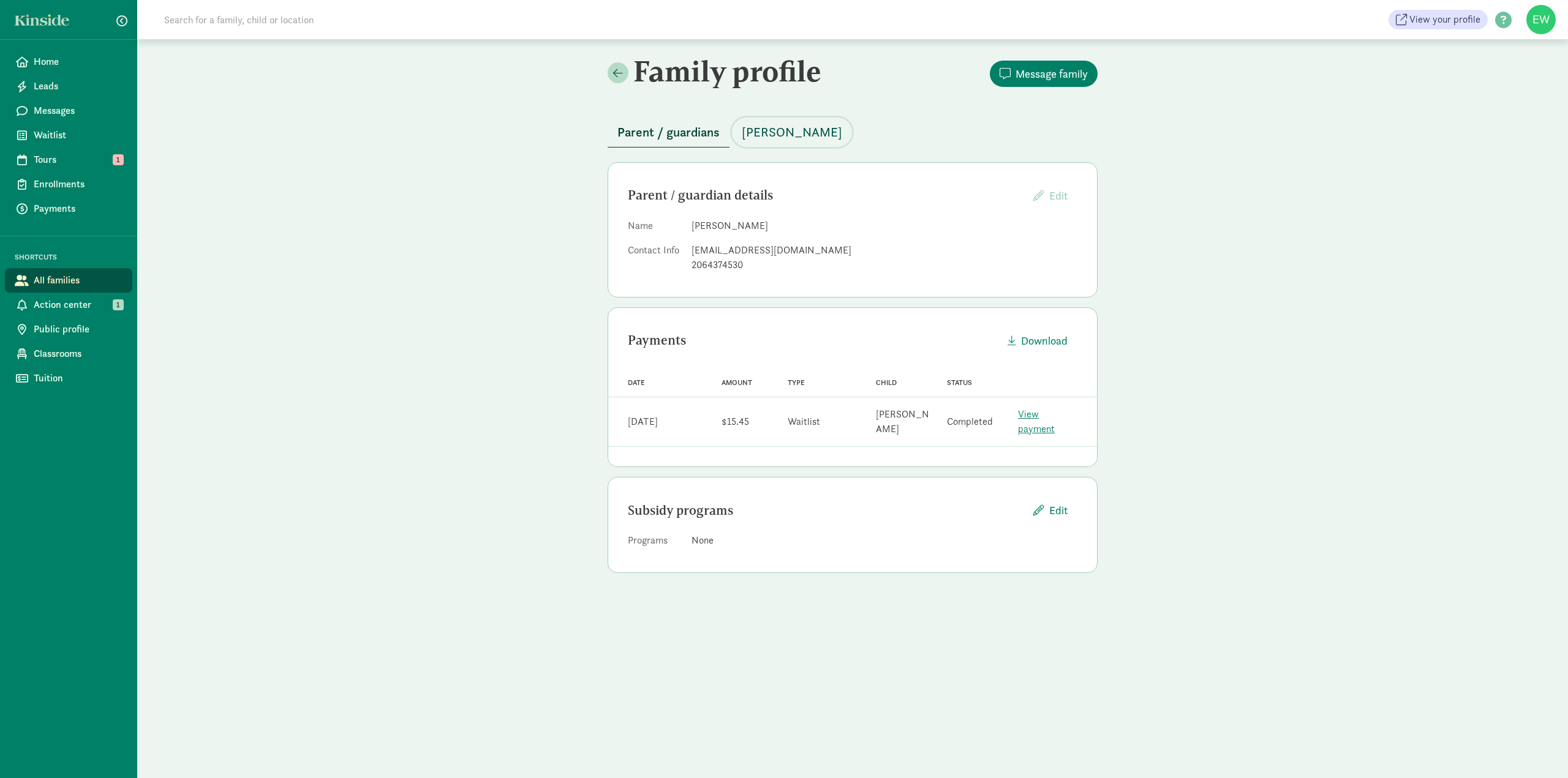
click at [775, 129] on span "Joseph Banks" at bounding box center [791, 132] width 100 height 19
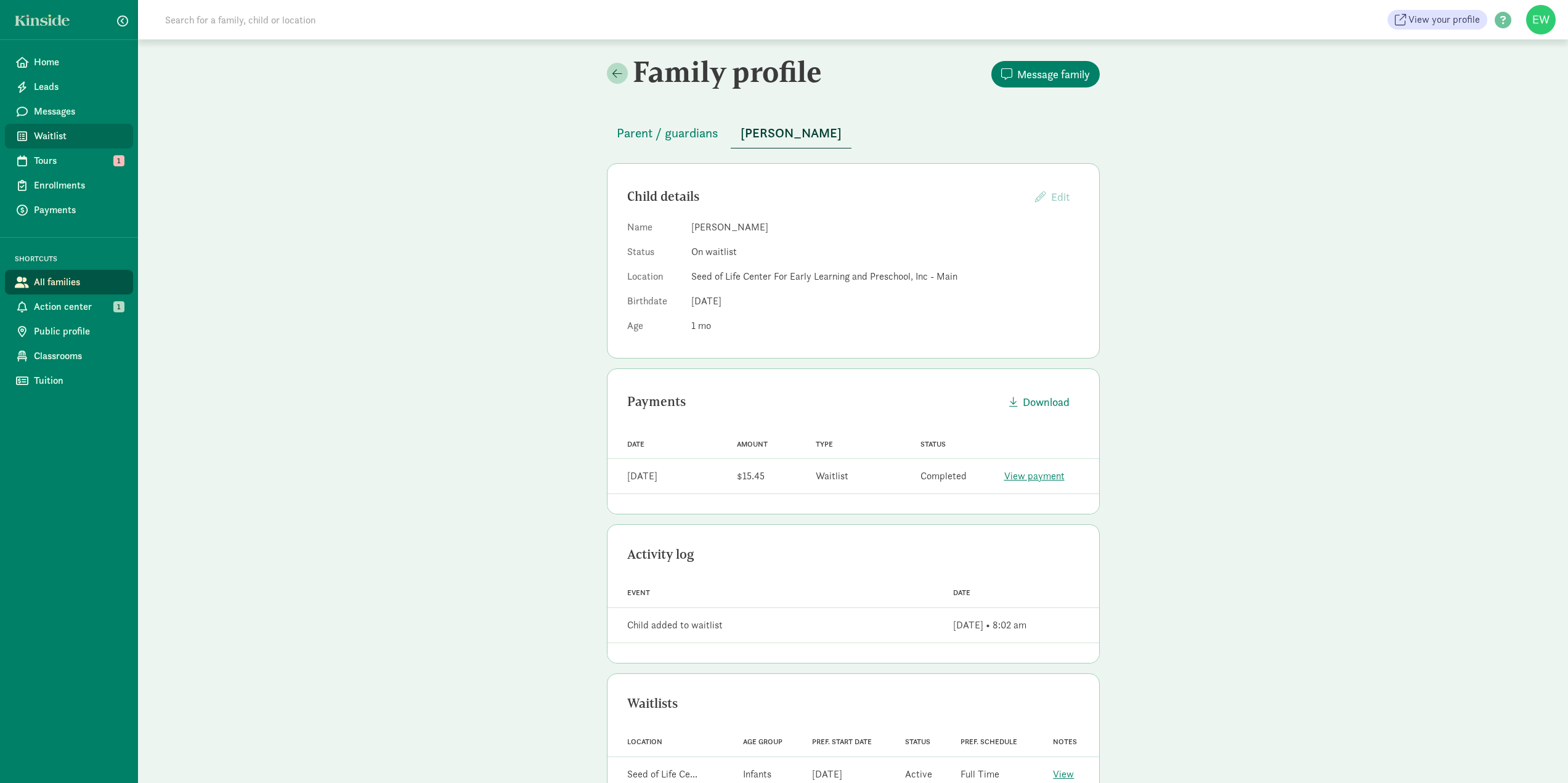
click at [59, 136] on span "Waitlist" at bounding box center [78, 136] width 89 height 15
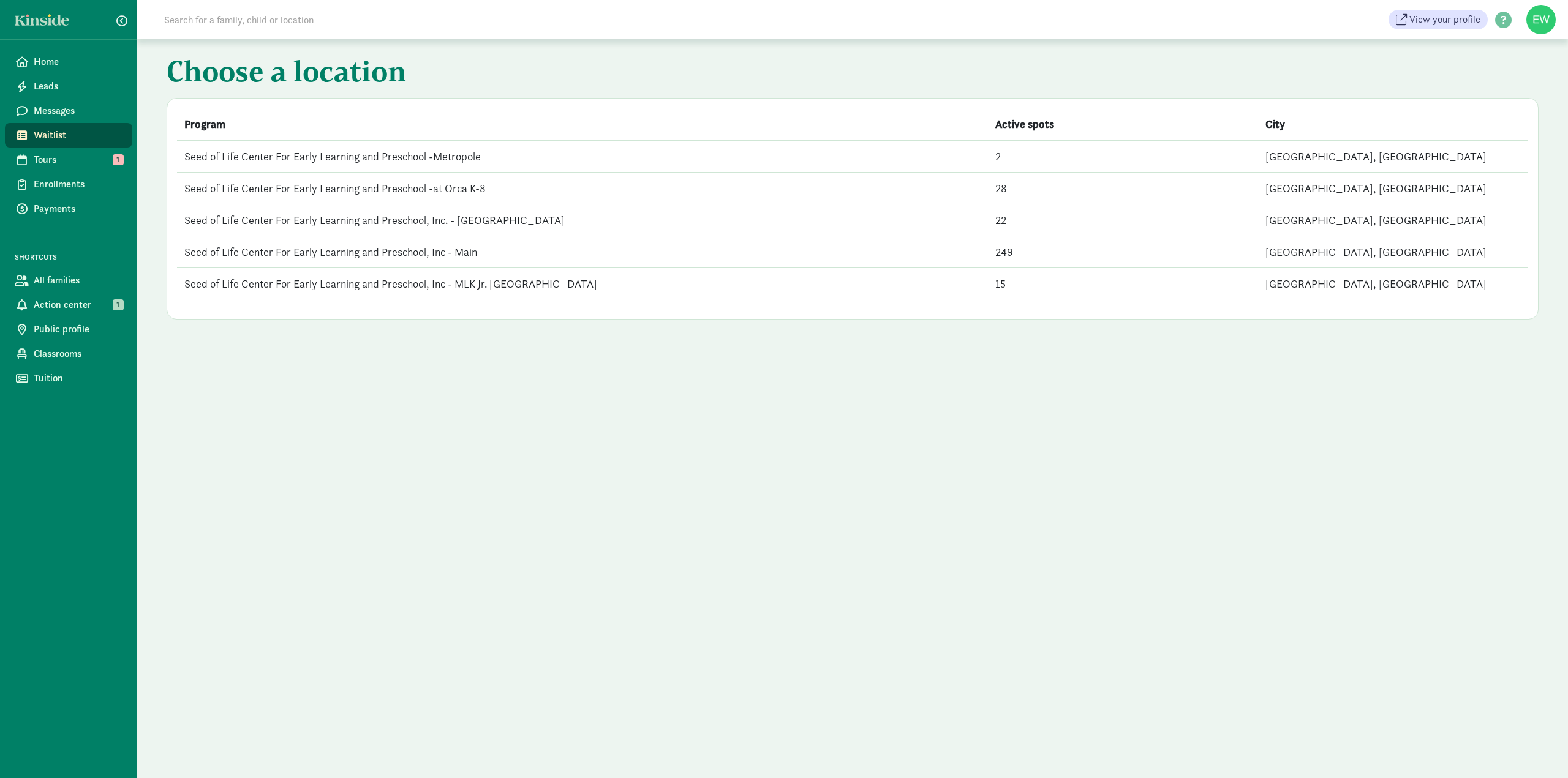
click at [496, 287] on td "Seed of Life Center For Early Learning and Preschool, Inc - MLK Jr. [GEOGRAPHIC…" at bounding box center [582, 284] width 811 height 32
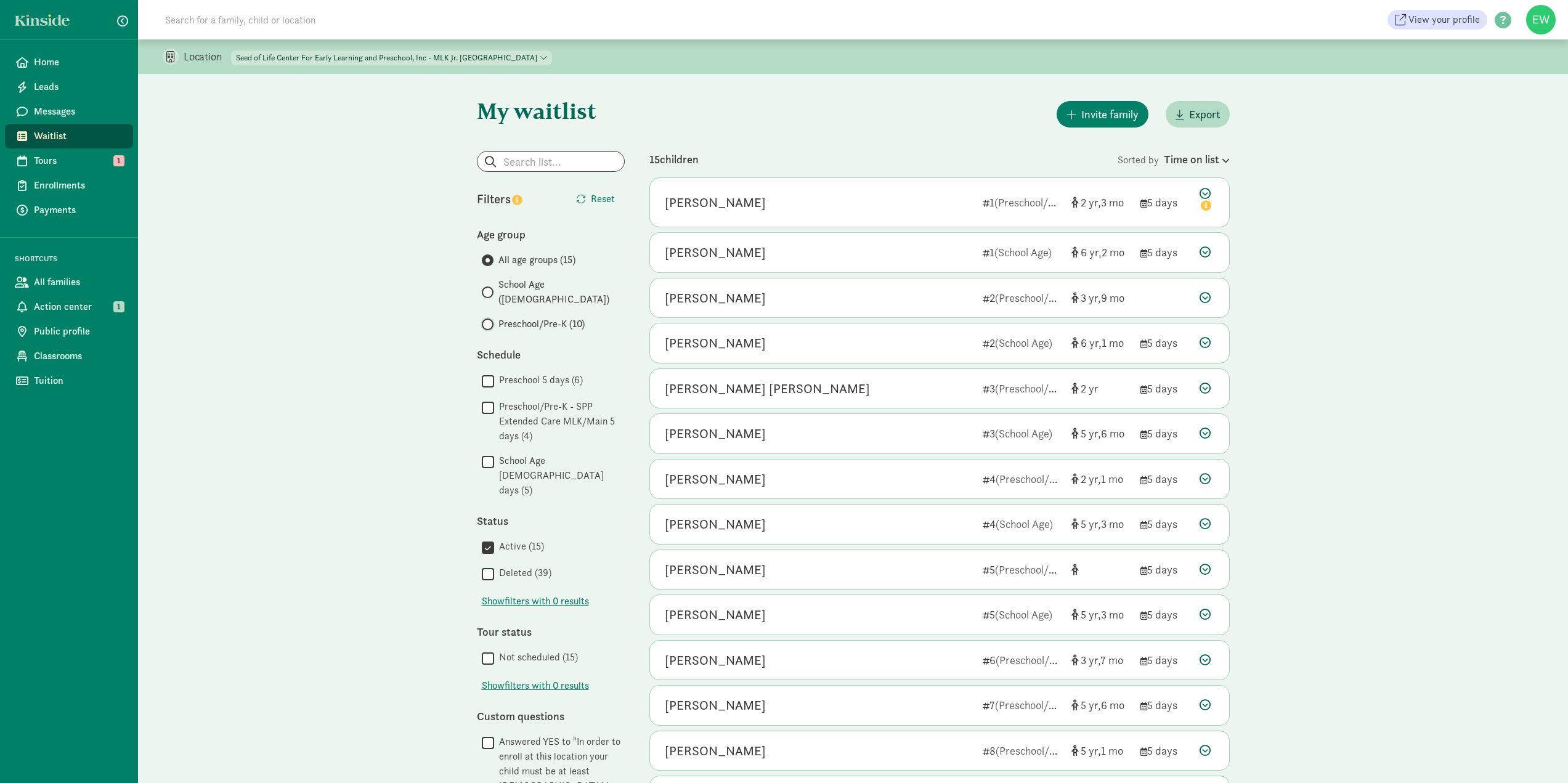
click at [488, 320] on input "Preschool/Pre-K (10)" at bounding box center [486, 324] width 8 height 8
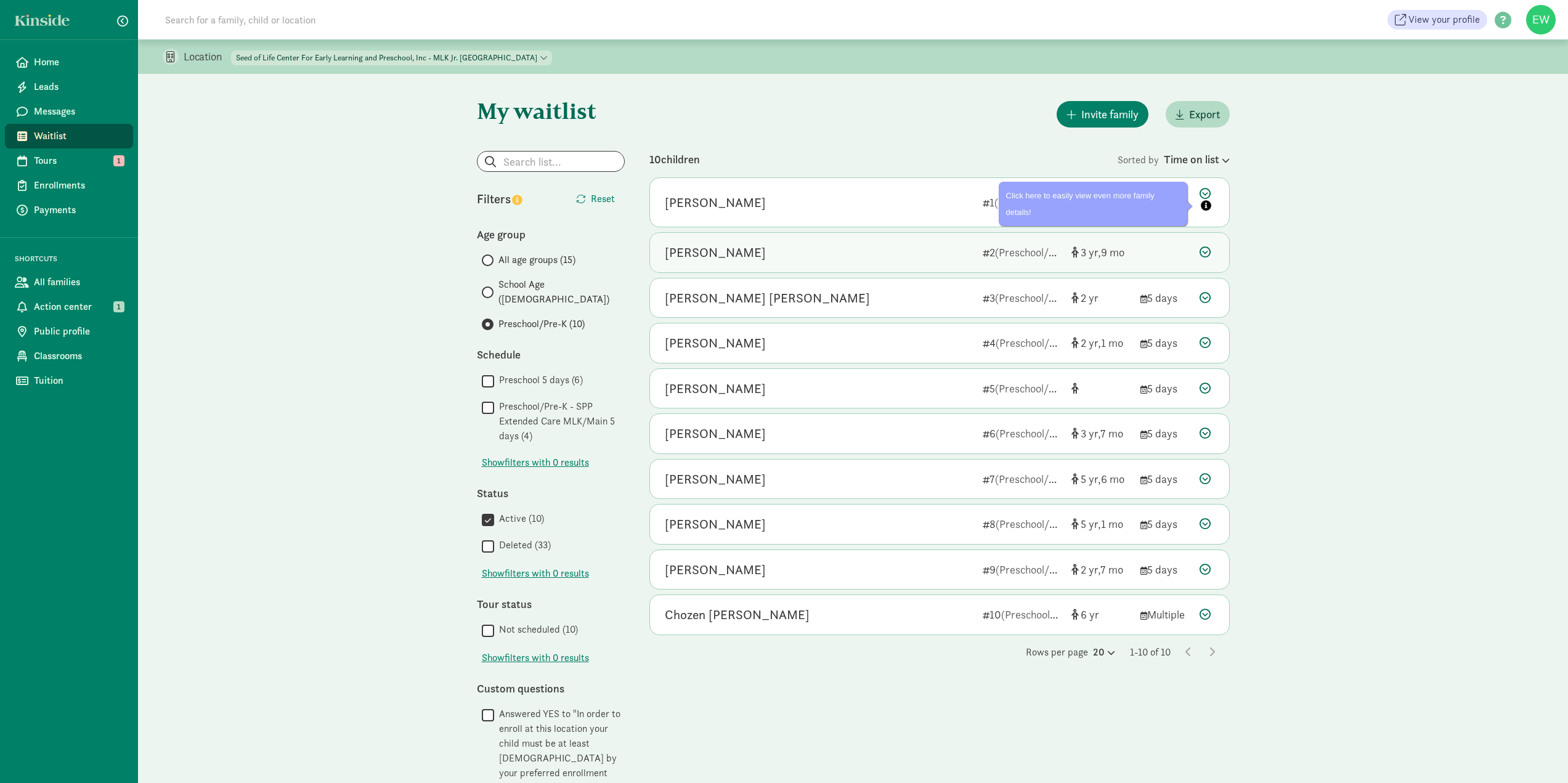
click at [1203, 254] on icon at bounding box center [1205, 252] width 11 height 11
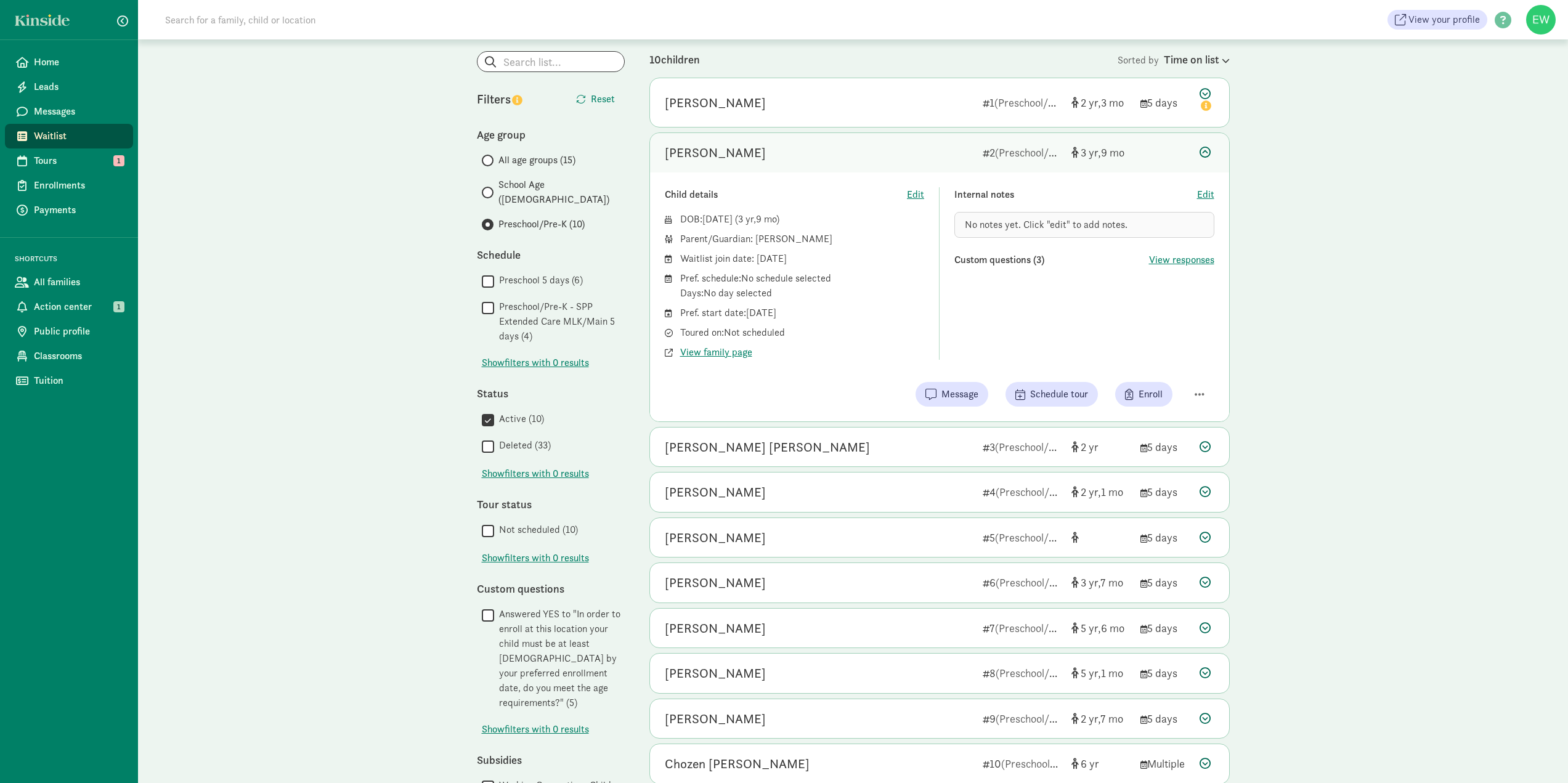
scroll to position [200, 0]
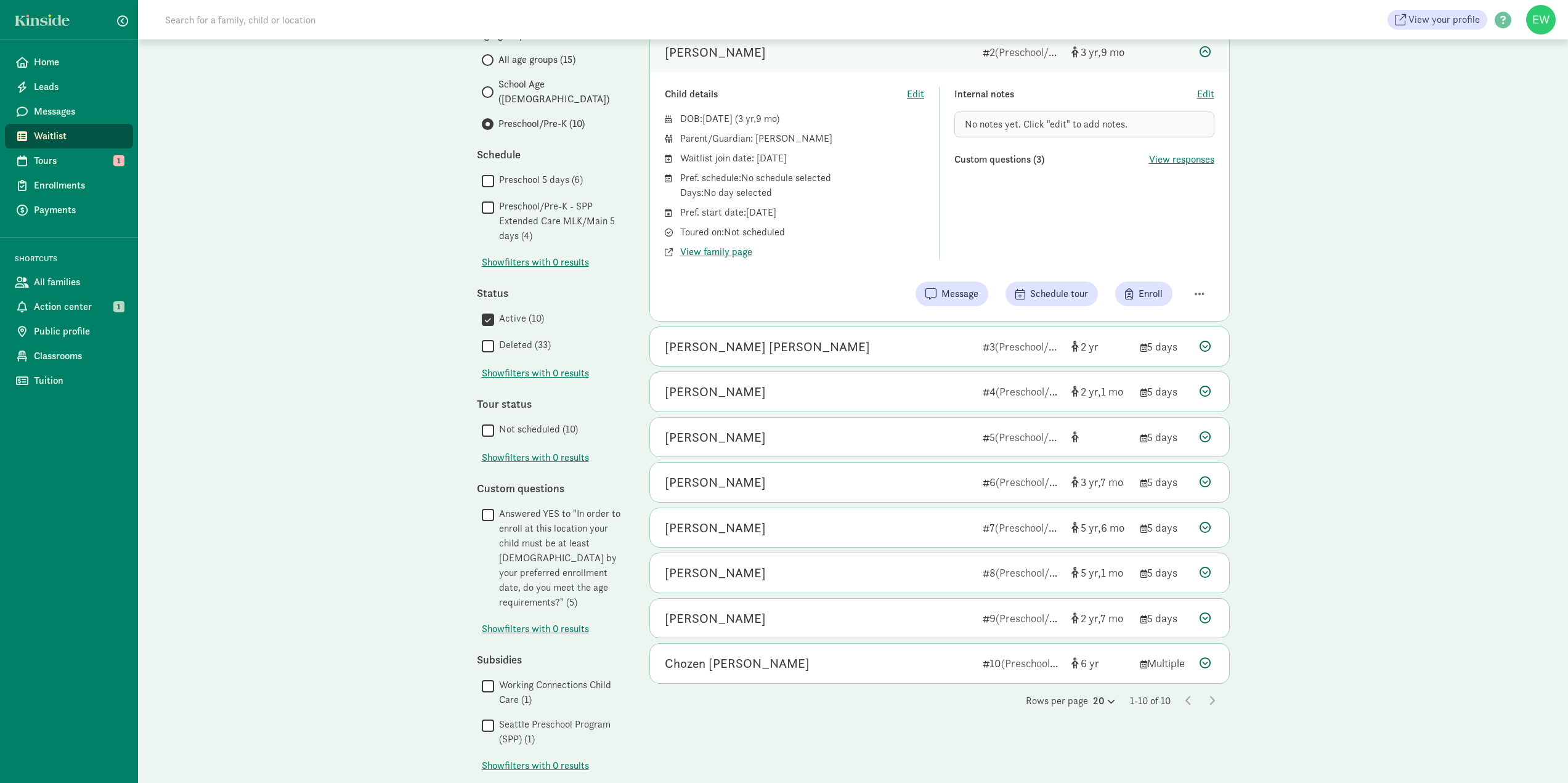
click at [1188, 345] on div "5 days" at bounding box center [1165, 347] width 49 height 17
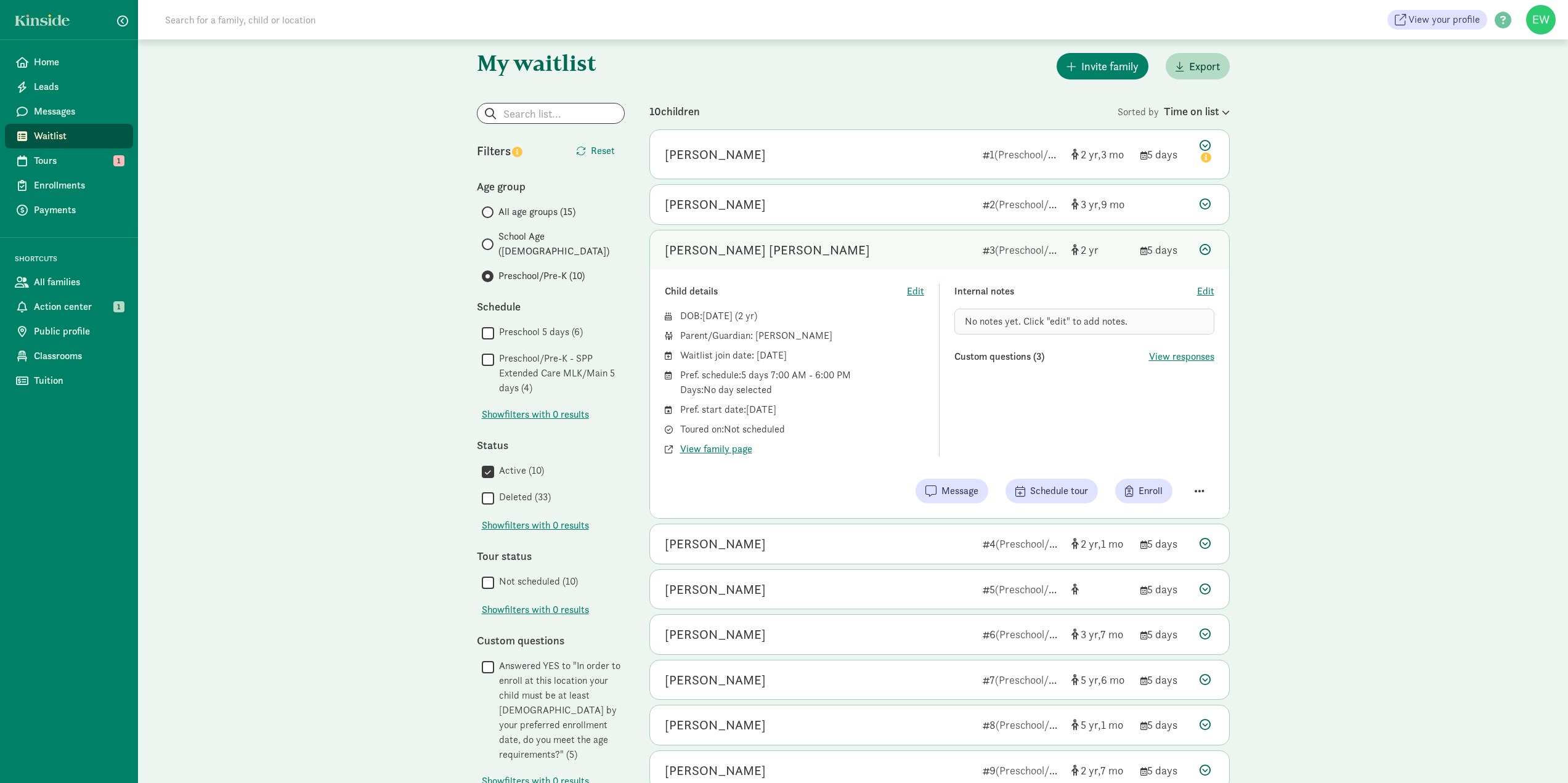
scroll to position [0, 0]
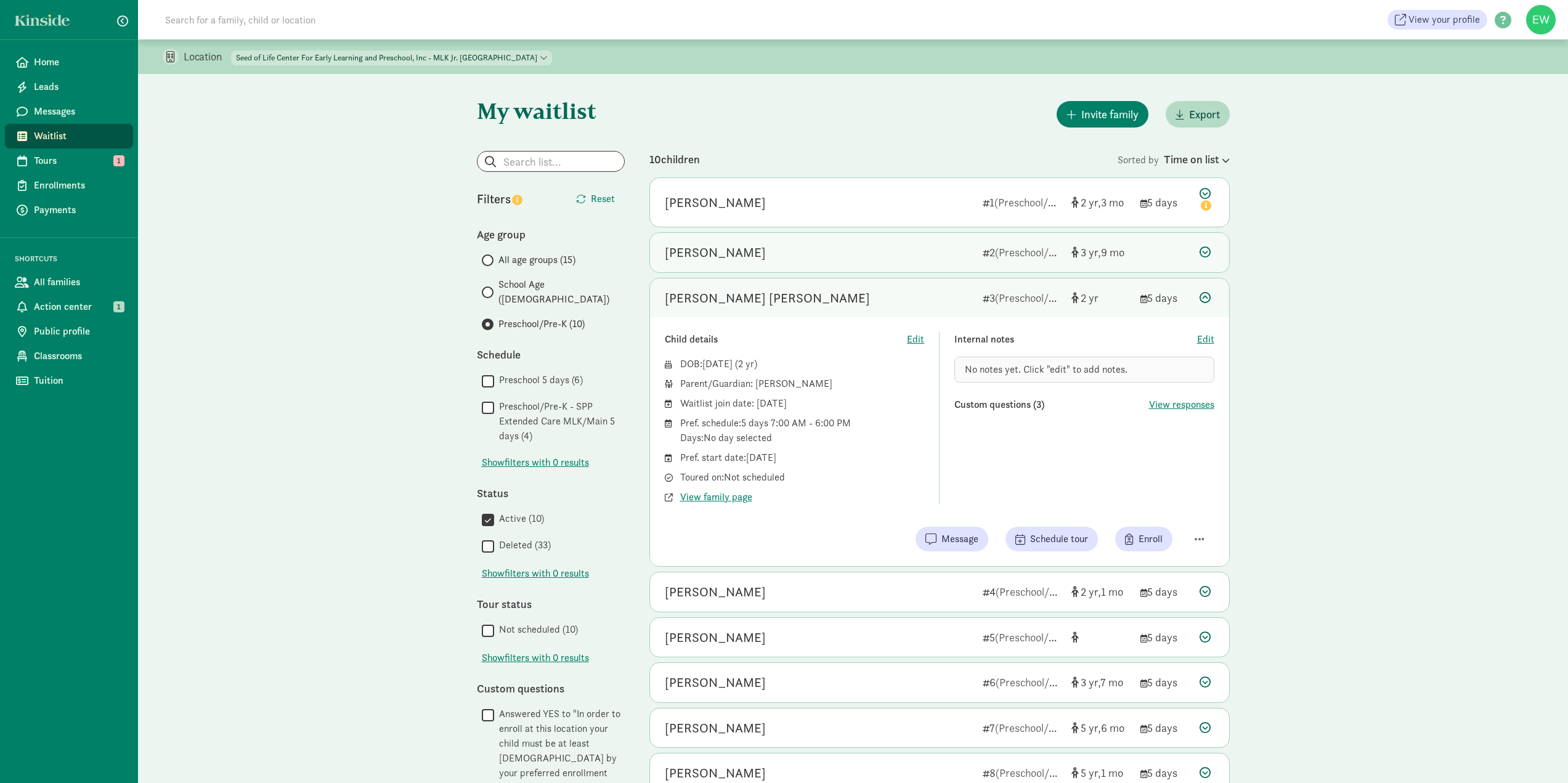
click at [1207, 251] on icon at bounding box center [1205, 252] width 11 height 11
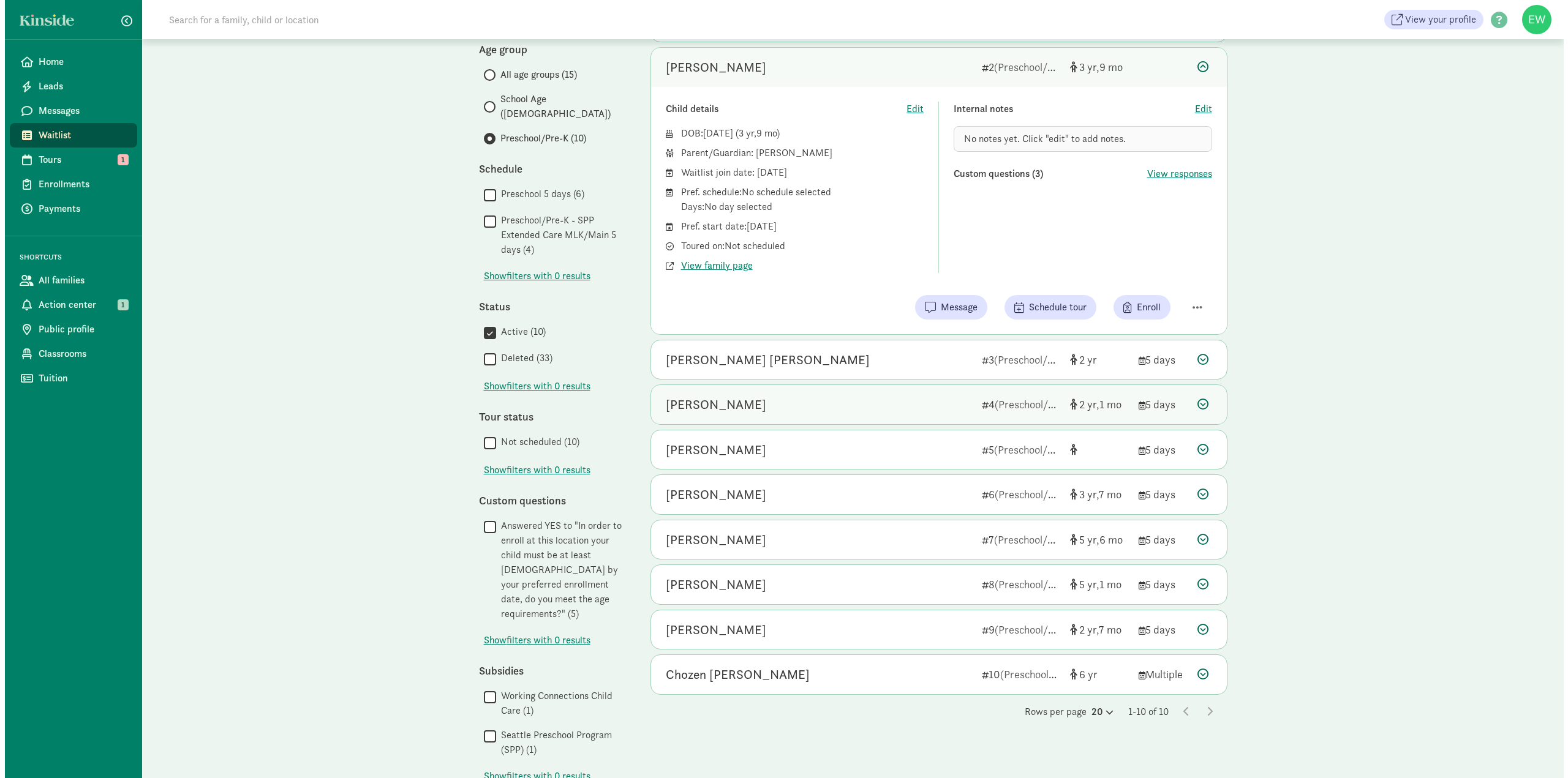
scroll to position [199, 0]
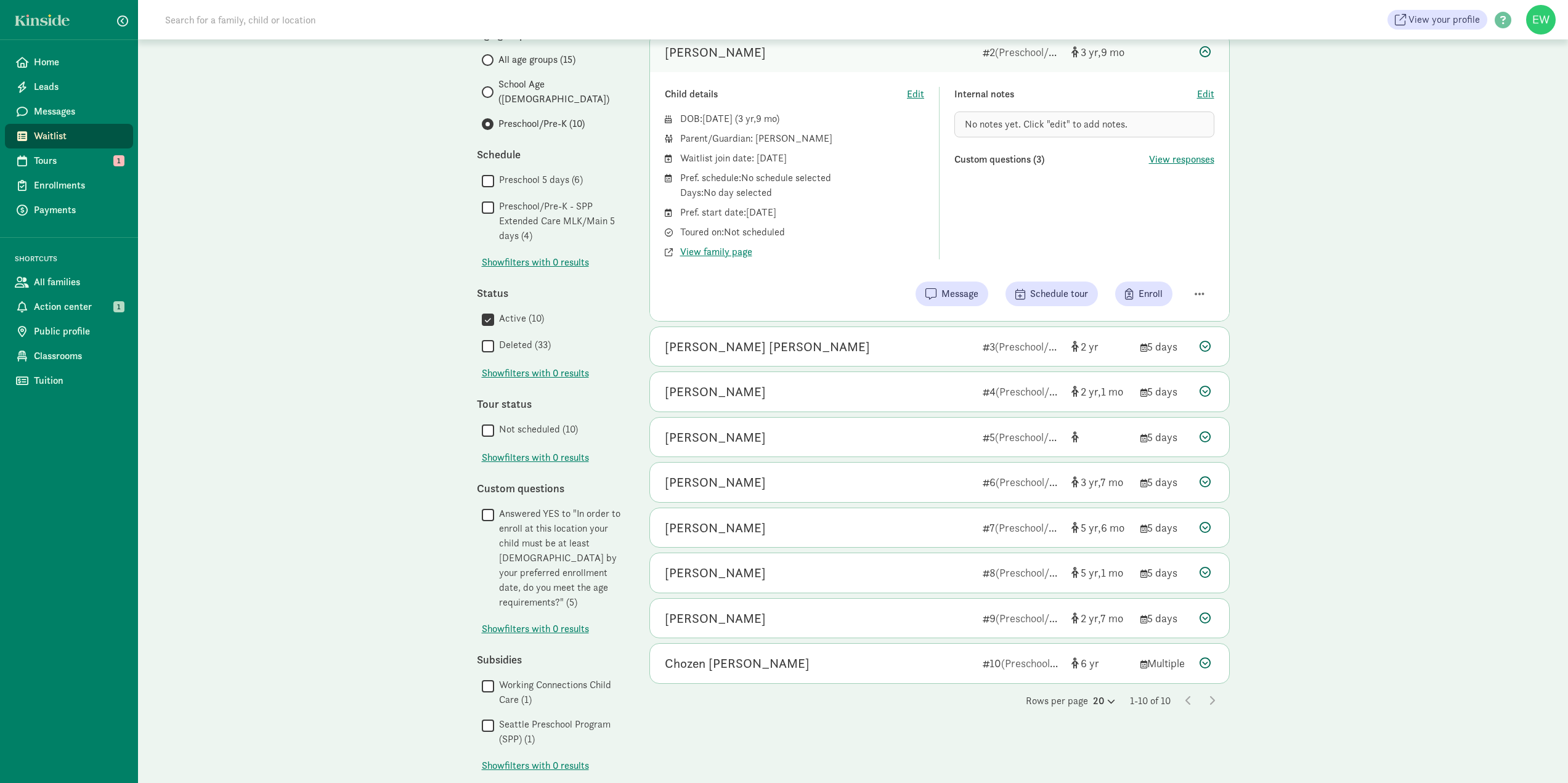
click at [1207, 343] on icon at bounding box center [1205, 346] width 11 height 11
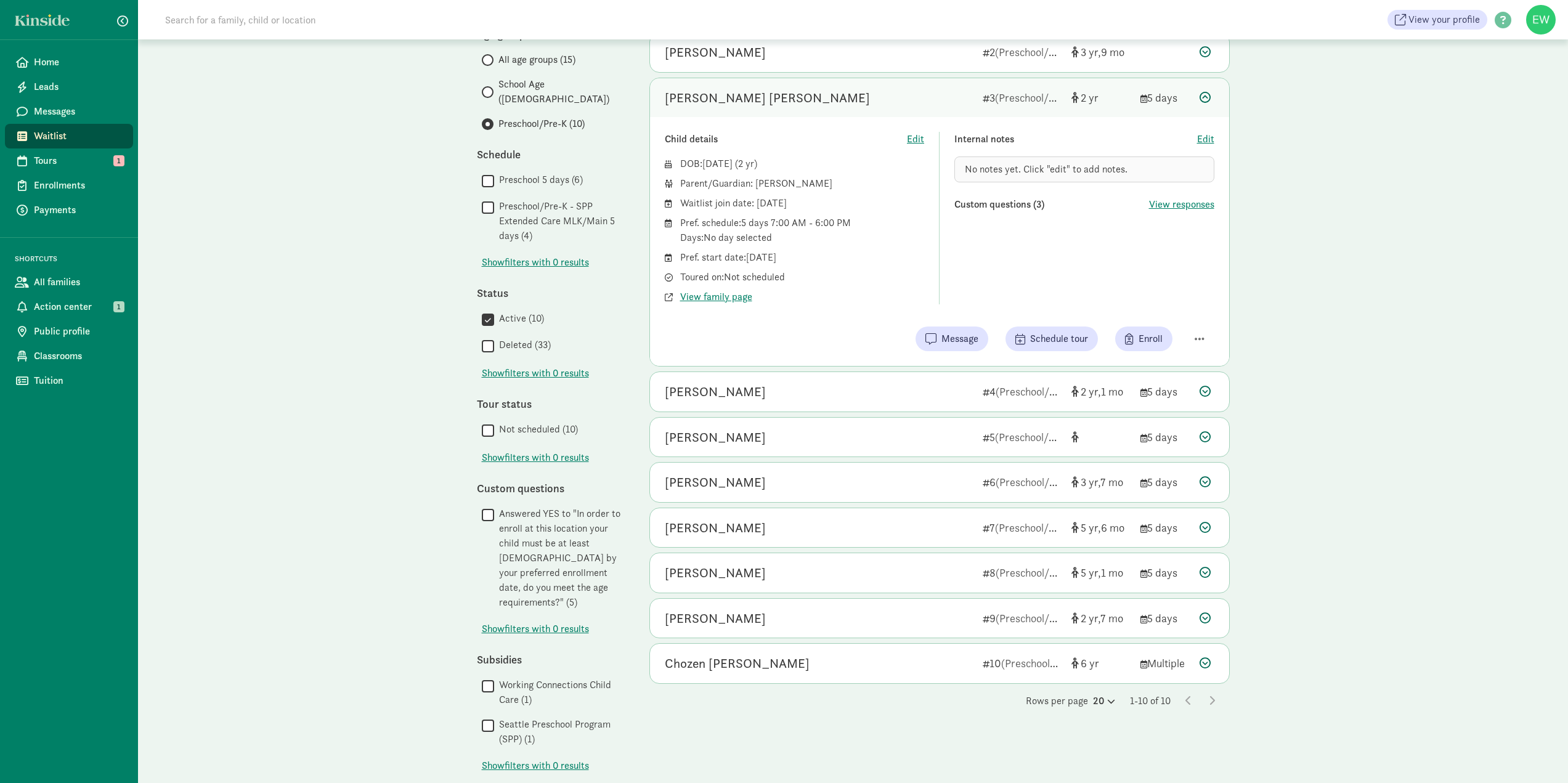
click at [1205, 394] on icon at bounding box center [1205, 391] width 11 height 11
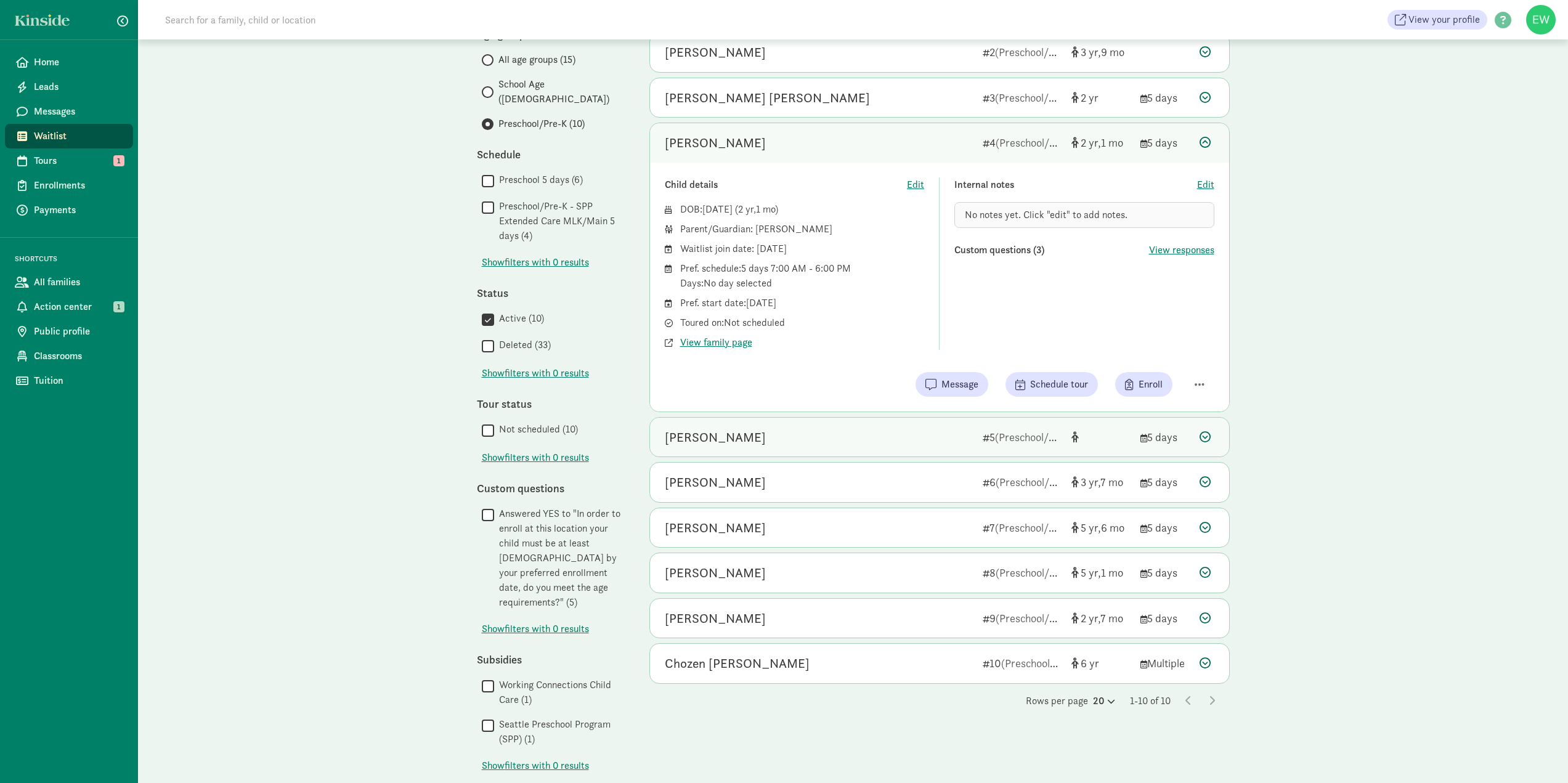
click at [1204, 432] on icon at bounding box center [1205, 437] width 11 height 11
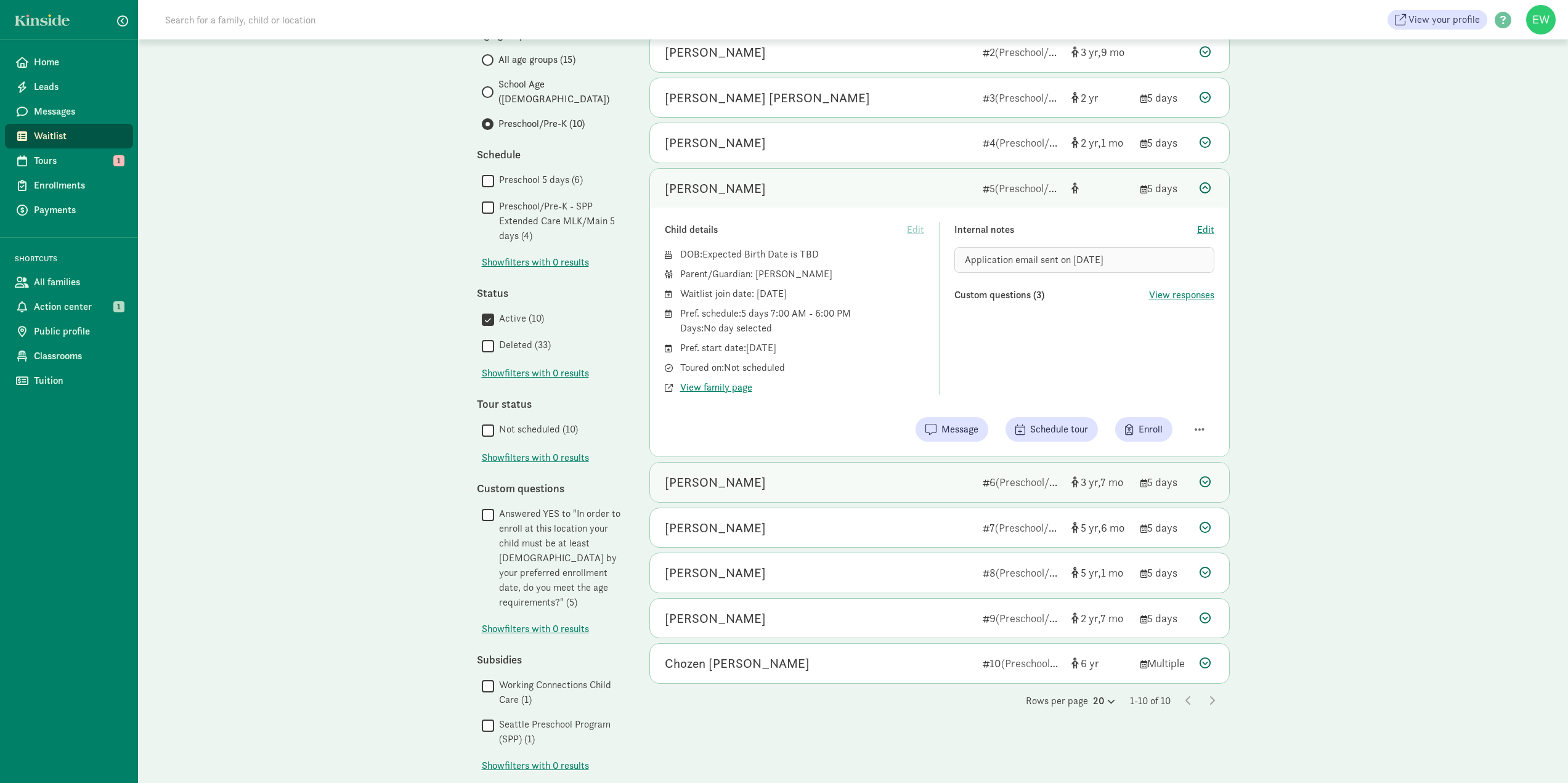
click at [1208, 480] on icon at bounding box center [1205, 482] width 11 height 11
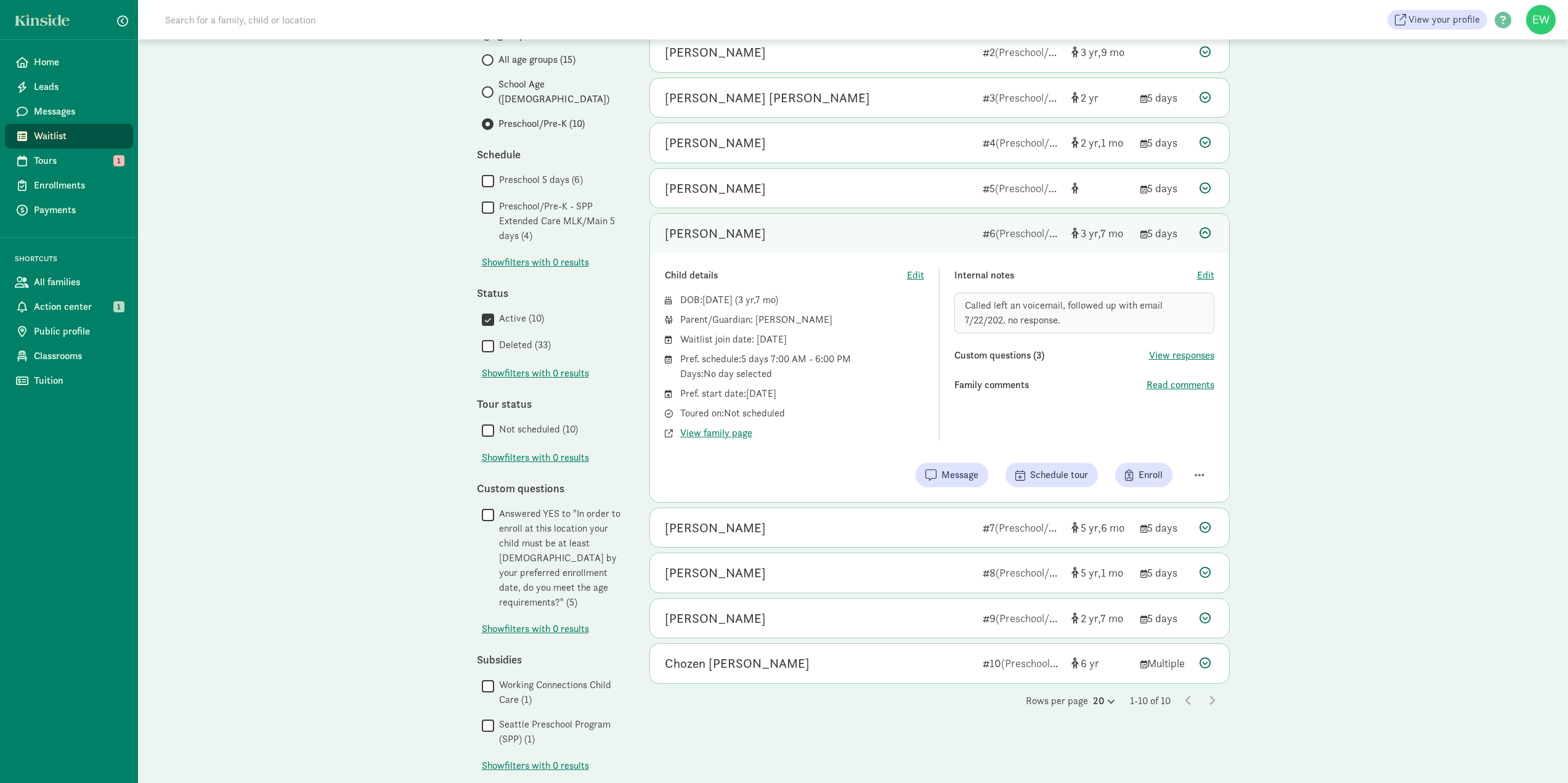
click at [1162, 306] on span "Called left an voicemail, followed up with email 7/22/202. no response." at bounding box center [1064, 312] width 198 height 28
click at [1162, 303] on span "Called left an voicemail, followed up with email 7/22/202. no response." at bounding box center [1064, 312] width 198 height 28
click at [1204, 527] on icon at bounding box center [1205, 527] width 11 height 11
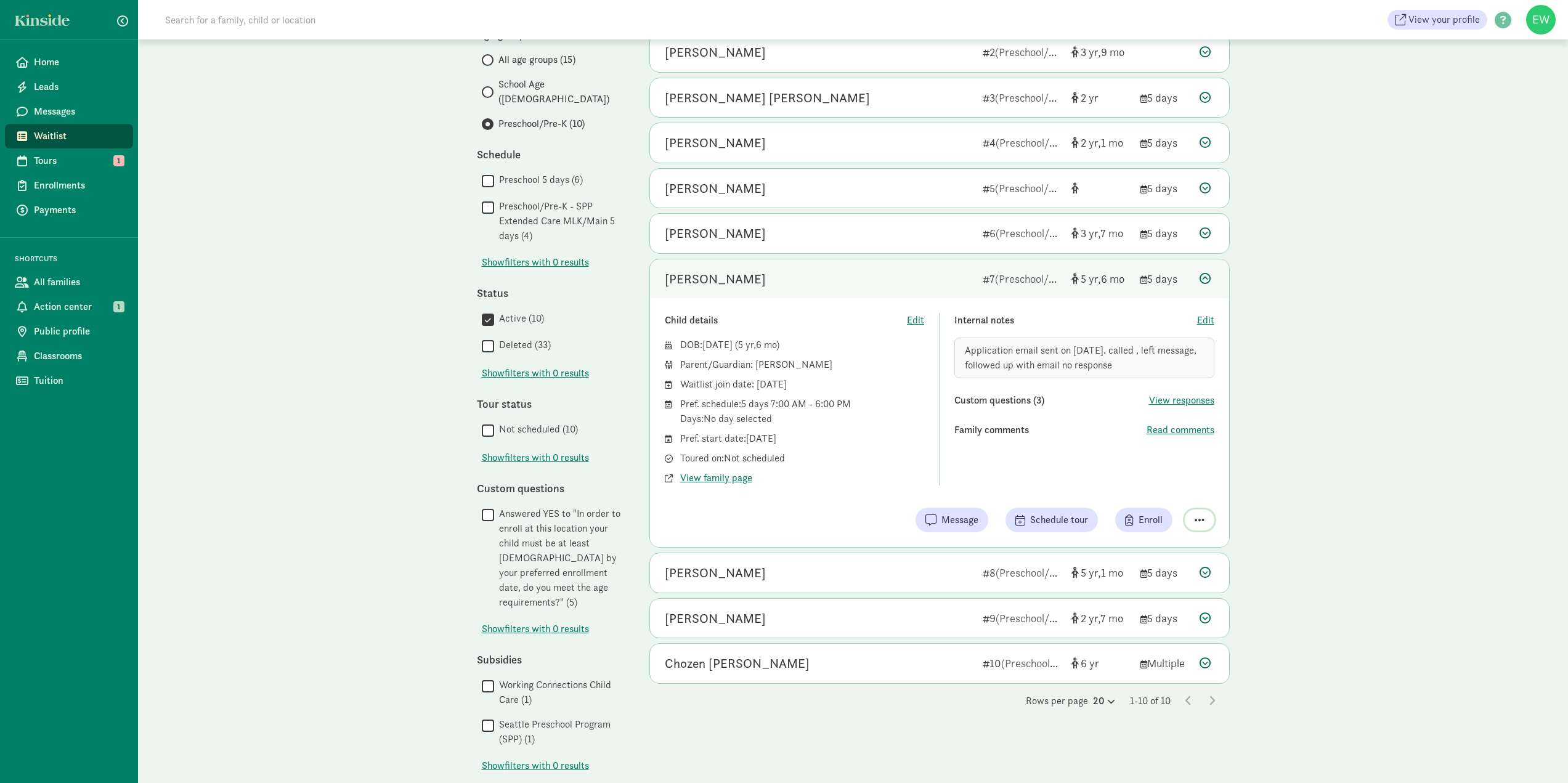
click at [1195, 517] on span "button" at bounding box center [1200, 519] width 10 height 11
click at [1166, 487] on div "Remove from list" at bounding box center [1156, 488] width 96 height 15
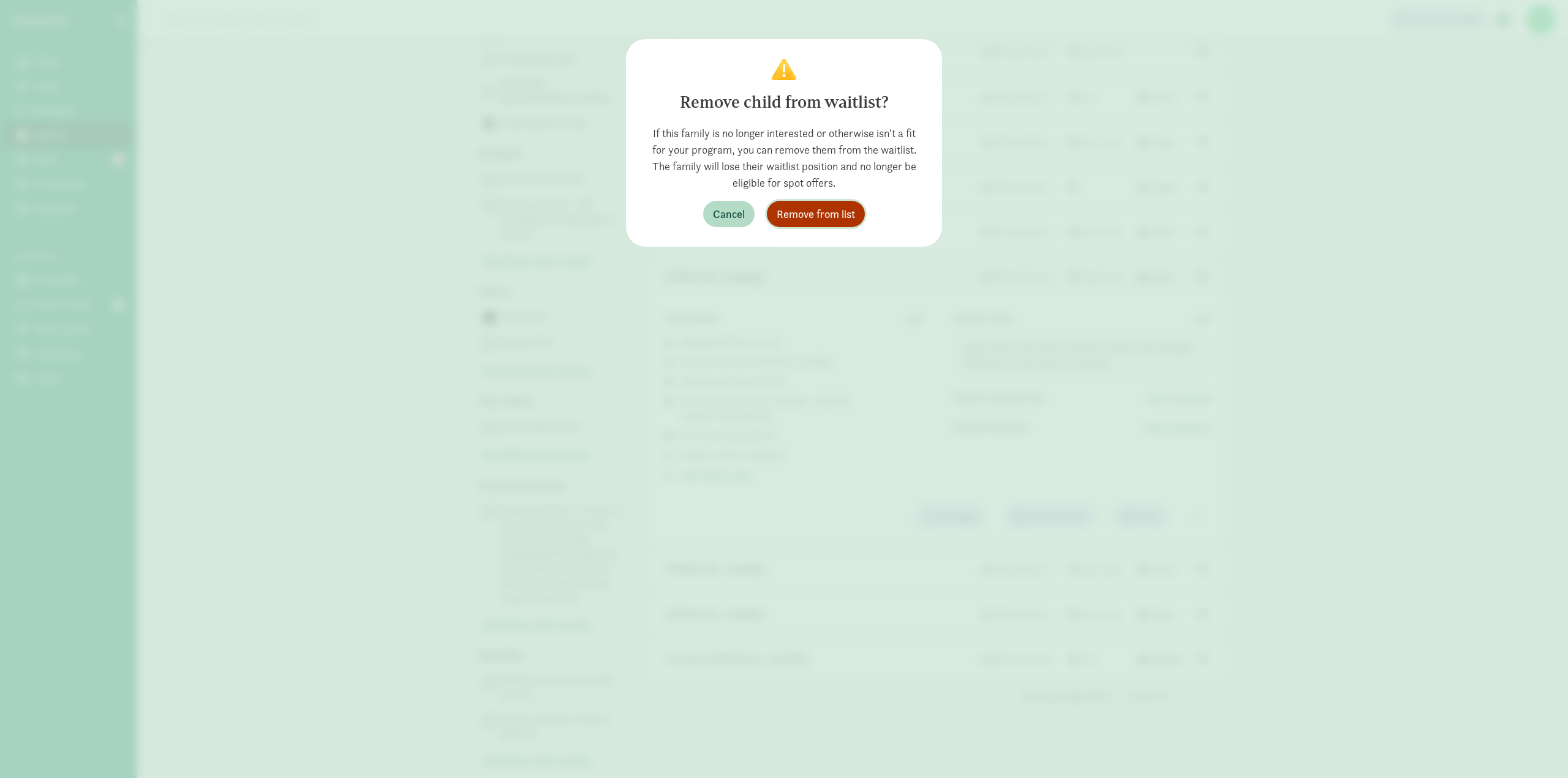
click at [800, 211] on span "Remove from list" at bounding box center [815, 214] width 78 height 17
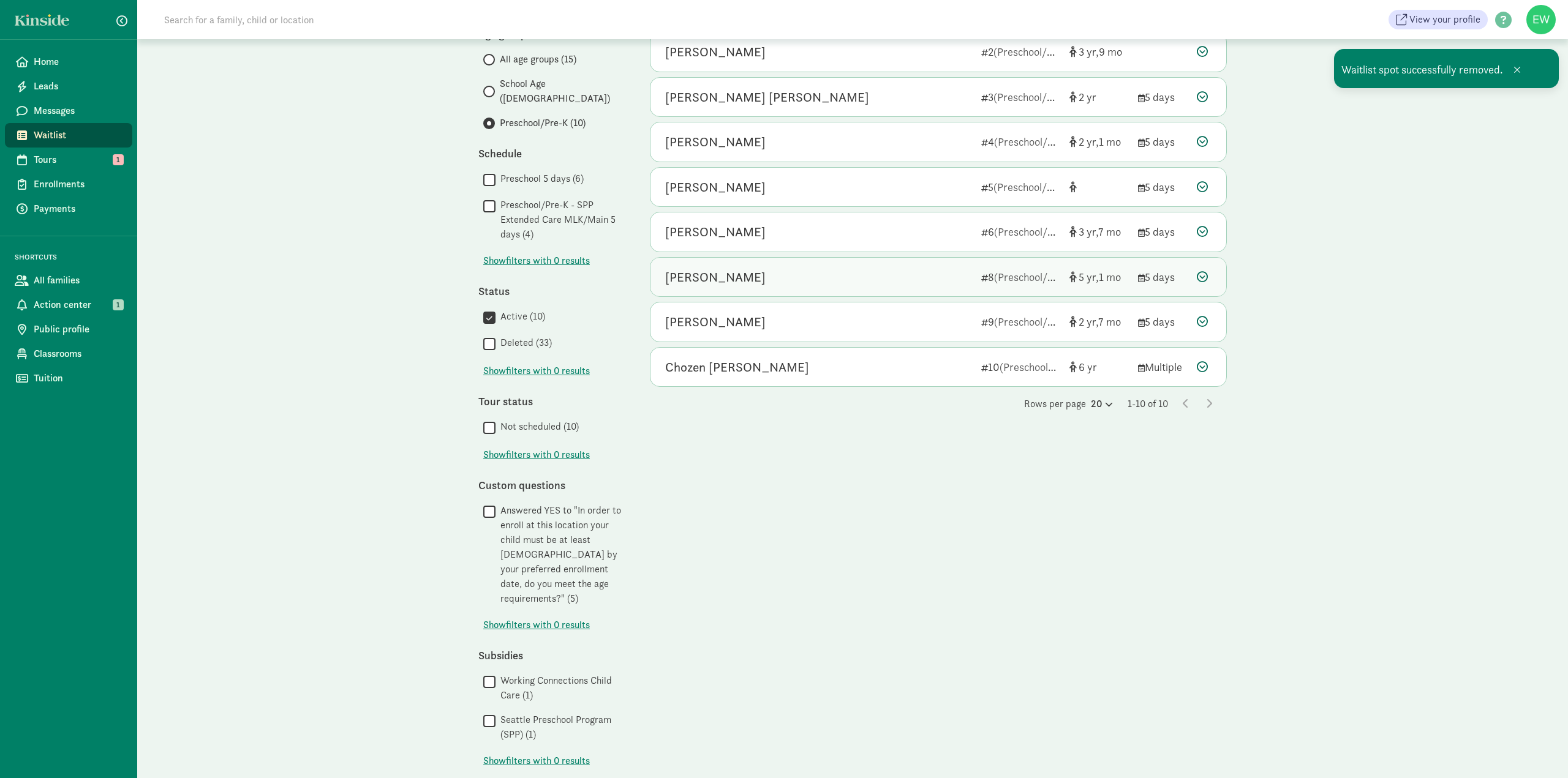
click at [1203, 278] on icon at bounding box center [1202, 276] width 11 height 11
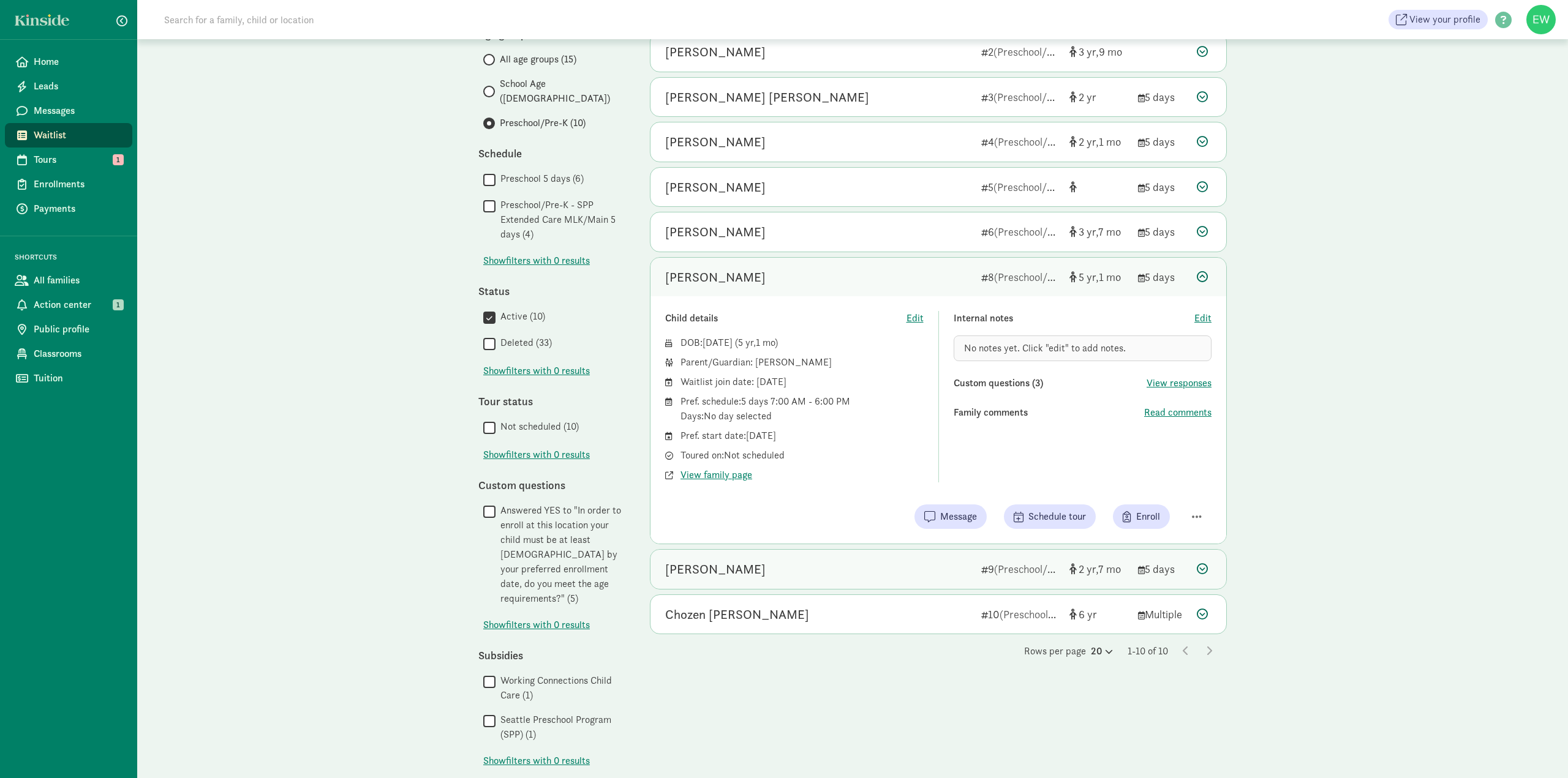
click at [1209, 569] on div at bounding box center [1204, 569] width 15 height 17
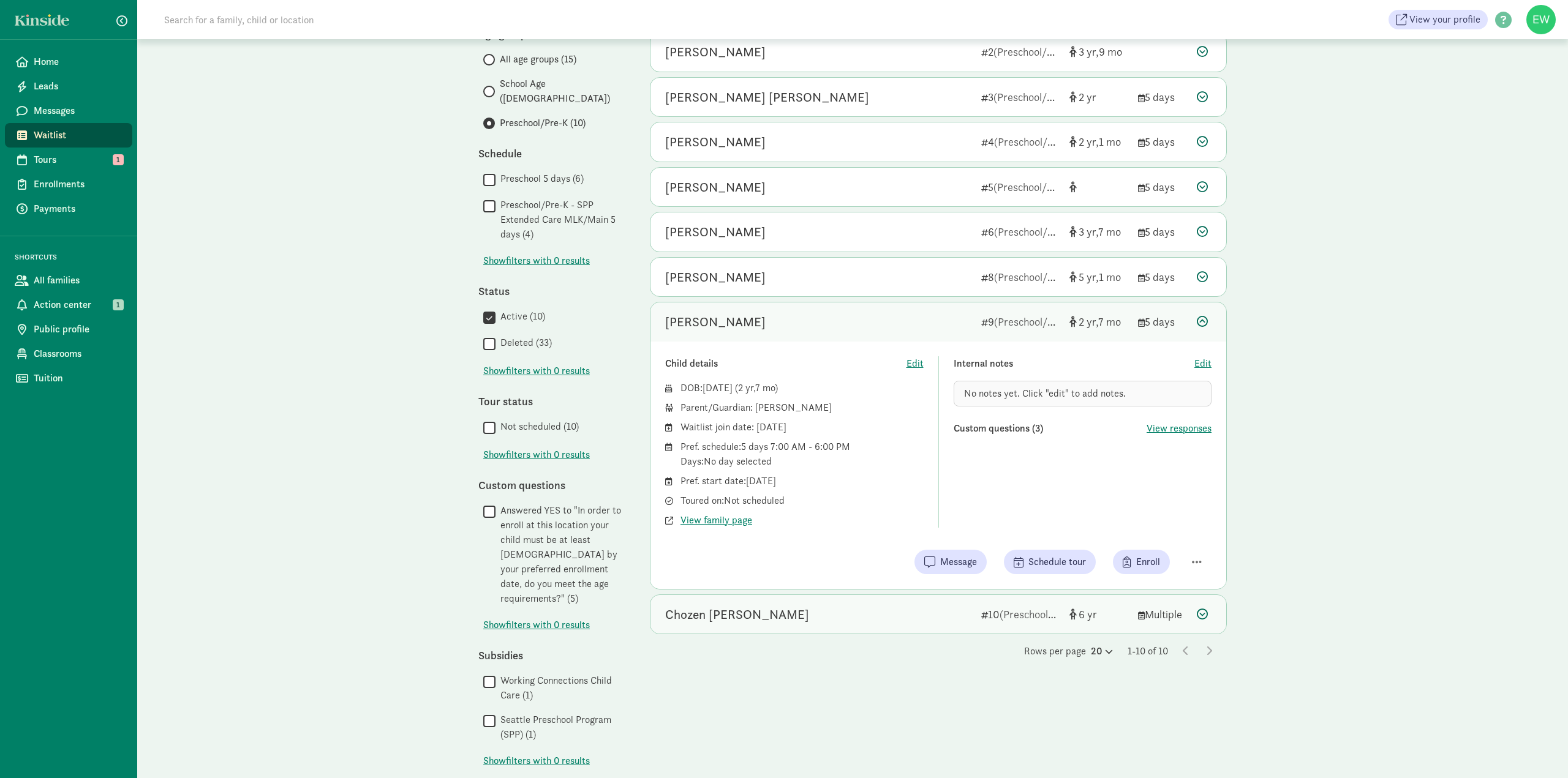
click at [1209, 618] on div at bounding box center [1204, 614] width 15 height 17
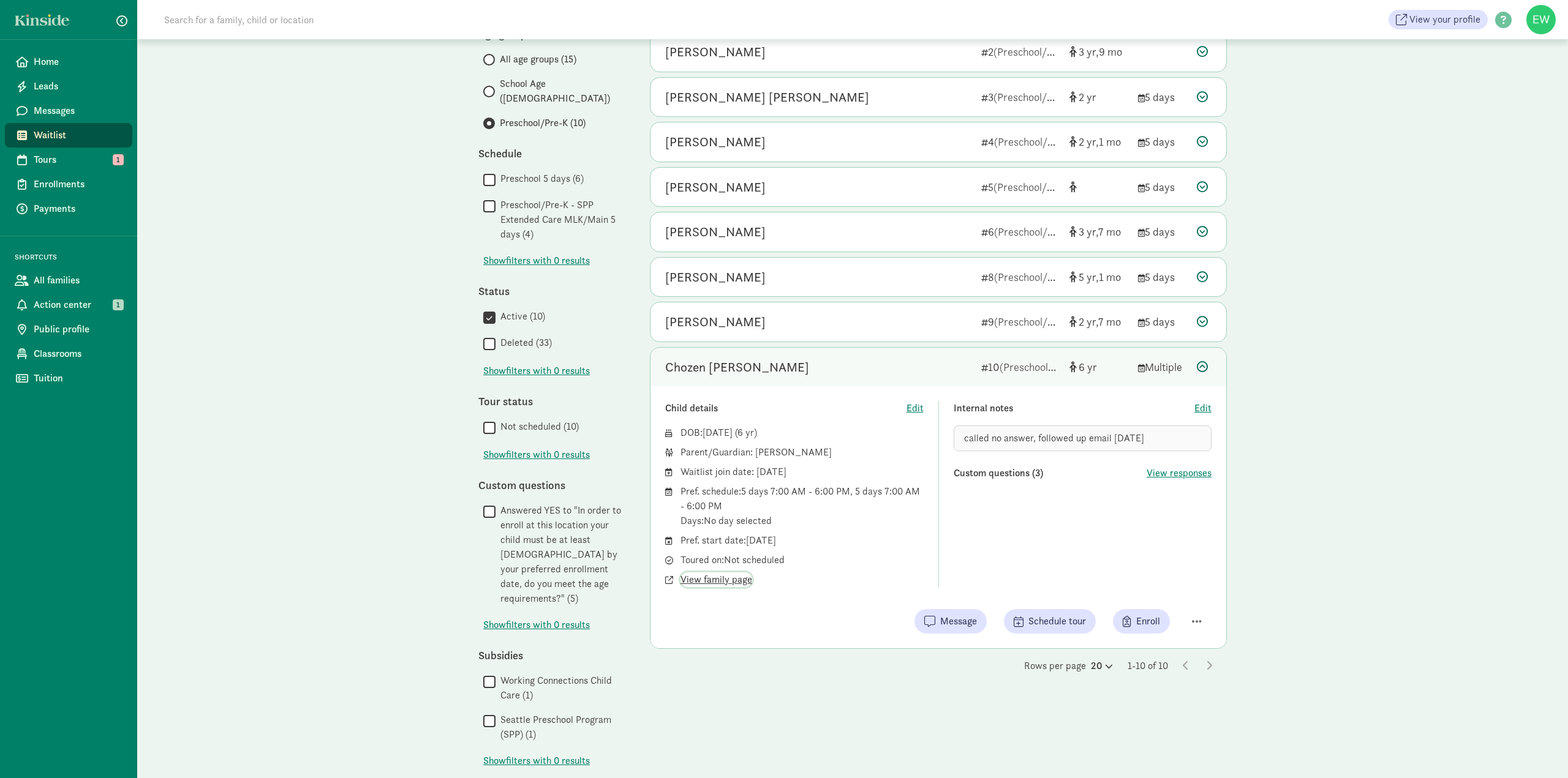
click at [718, 576] on span "View family page" at bounding box center [716, 579] width 72 height 15
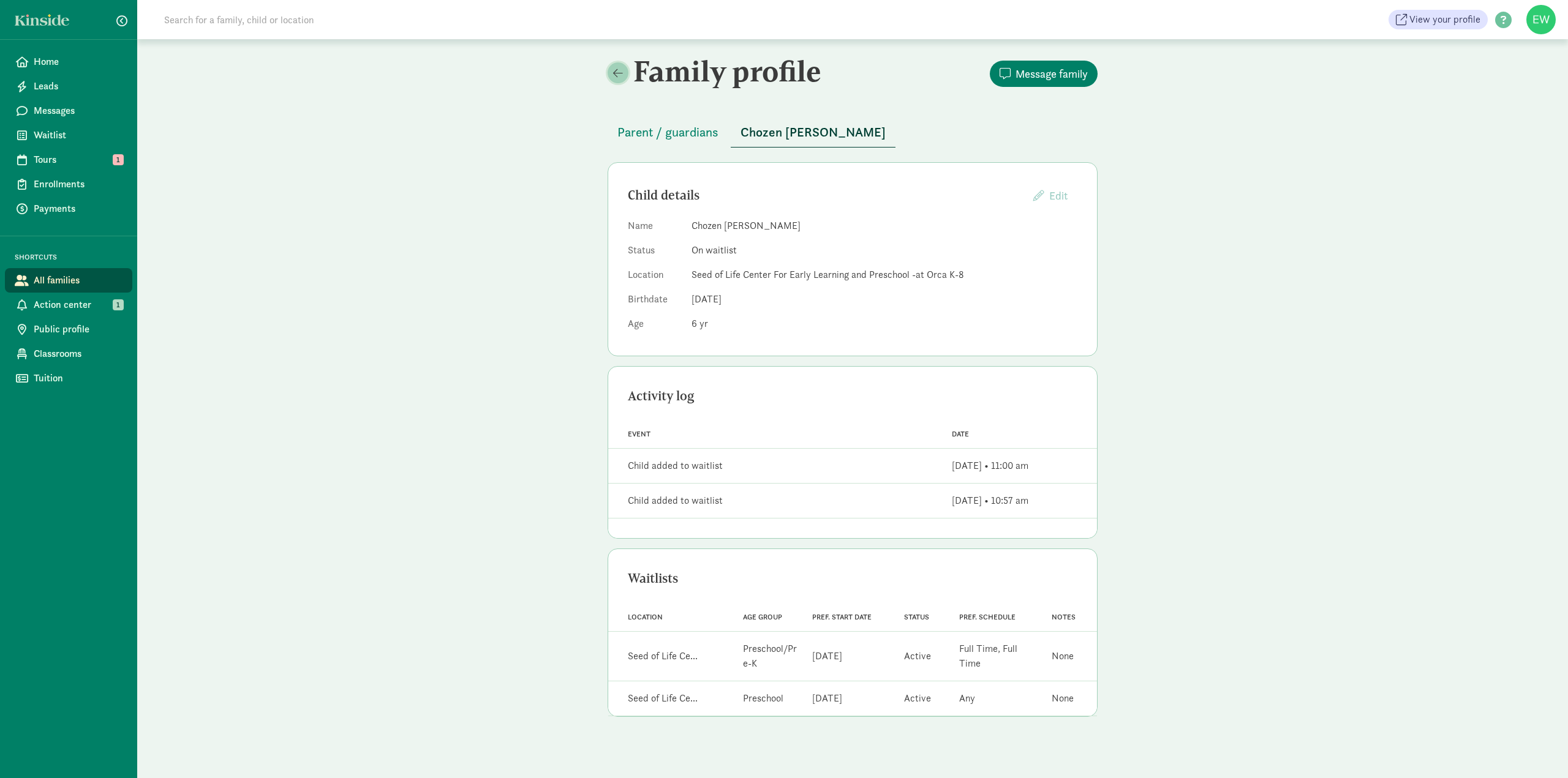
click at [614, 75] on span at bounding box center [618, 72] width 10 height 11
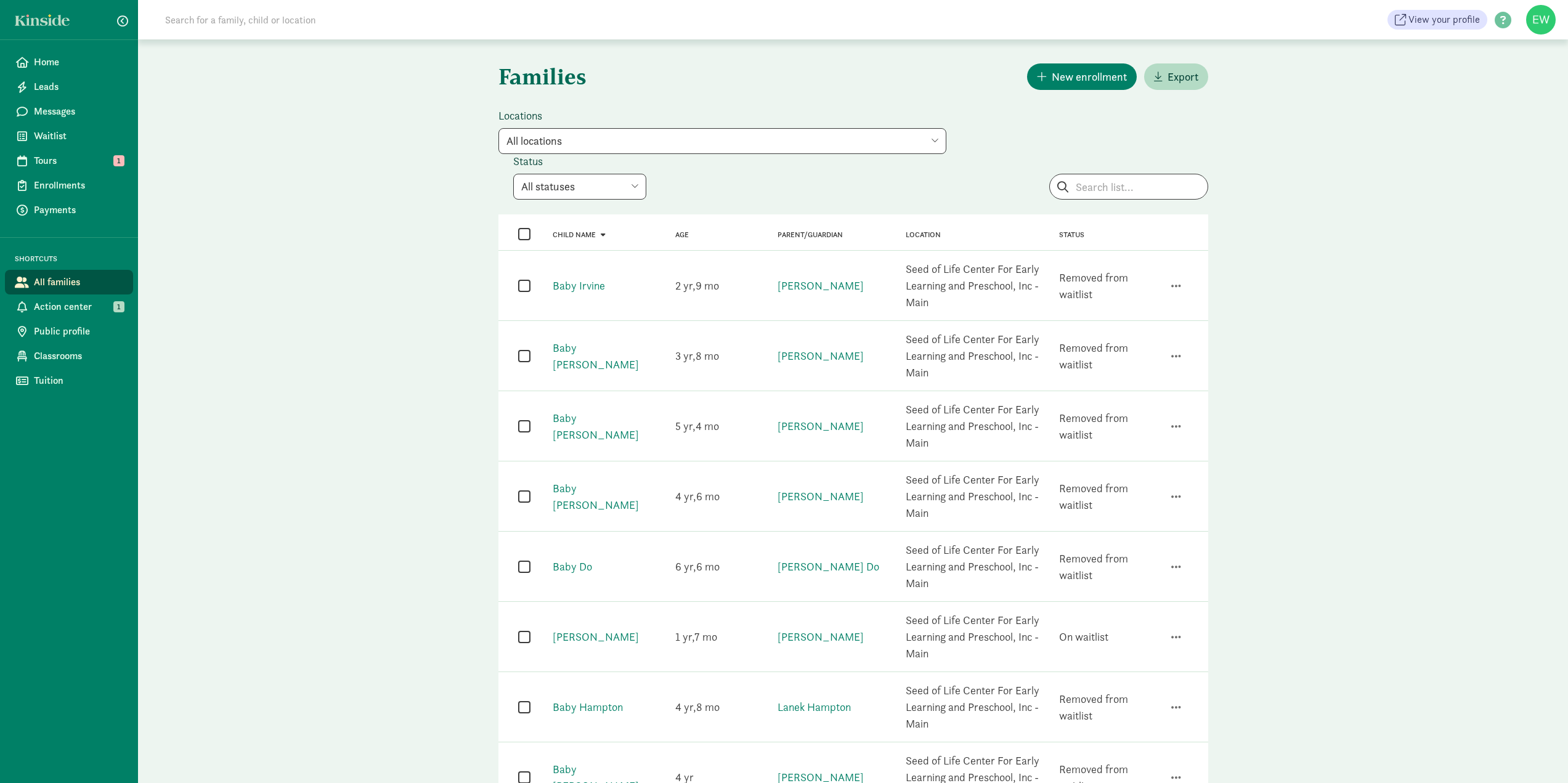
click at [249, 16] on input at bounding box center [330, 20] width 346 height 25
type input "Natali"
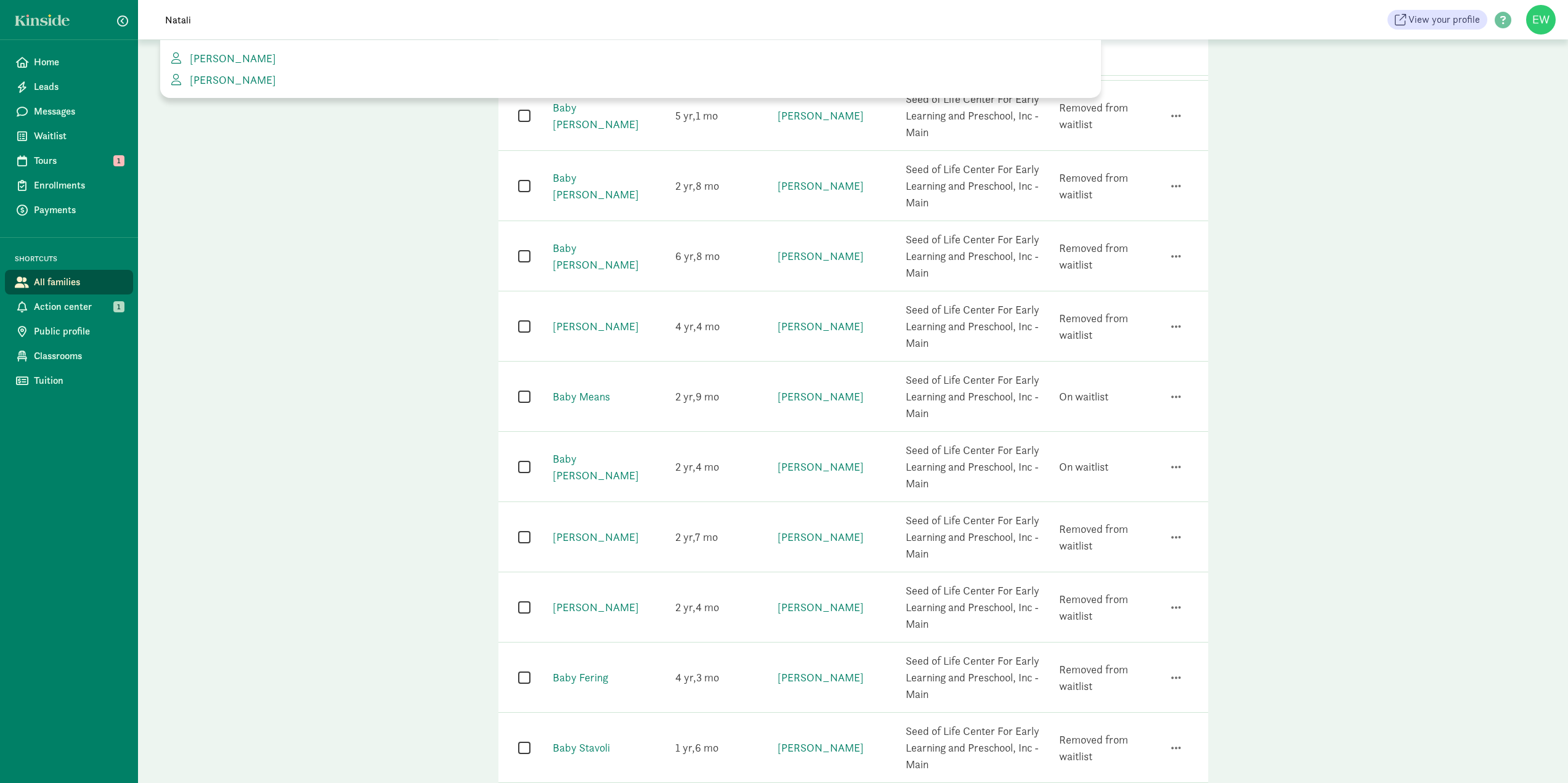
scroll to position [946, 0]
